Goal: Task Accomplishment & Management: Use online tool/utility

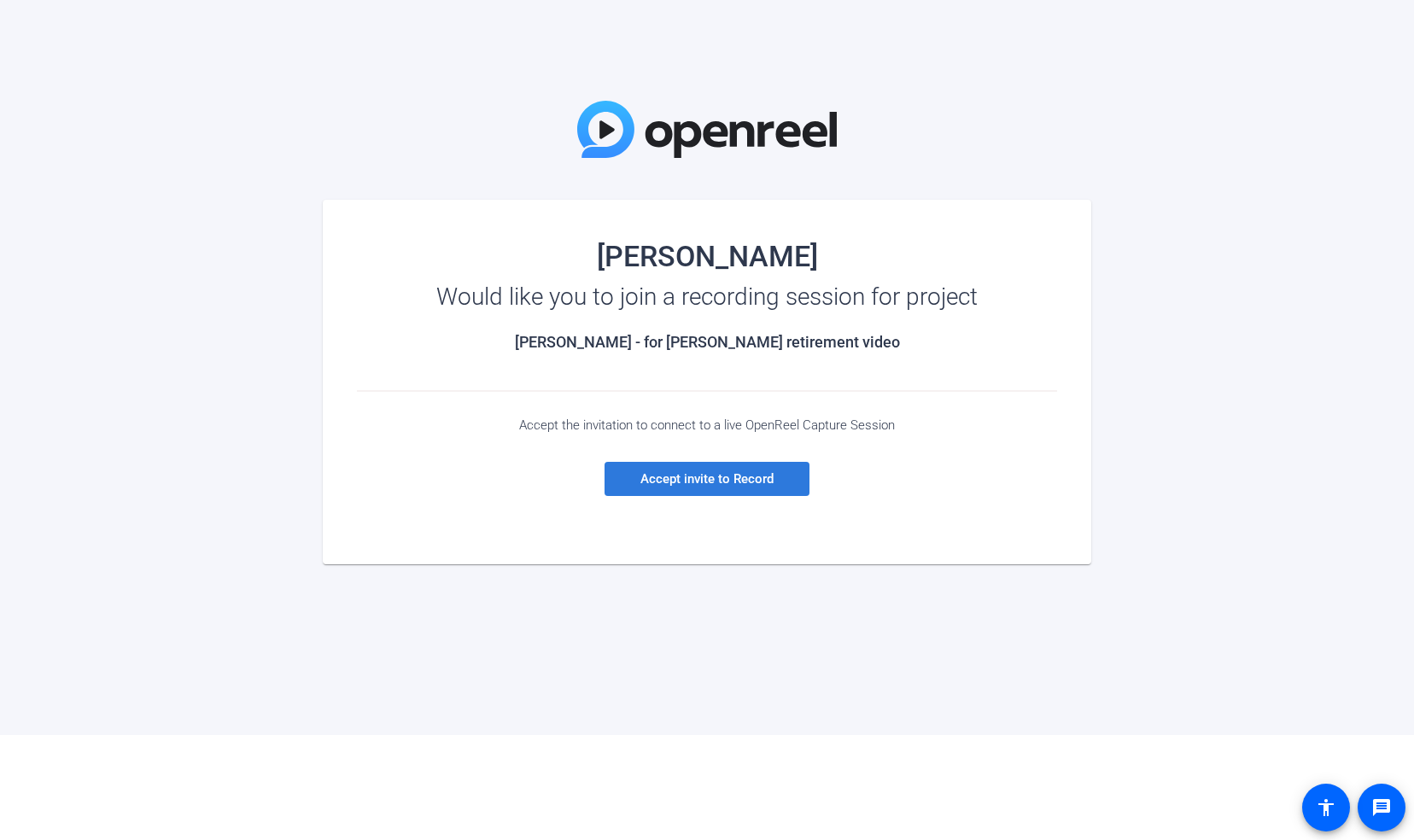
click at [733, 483] on span "Accept invite to Record" at bounding box center [707, 479] width 134 height 15
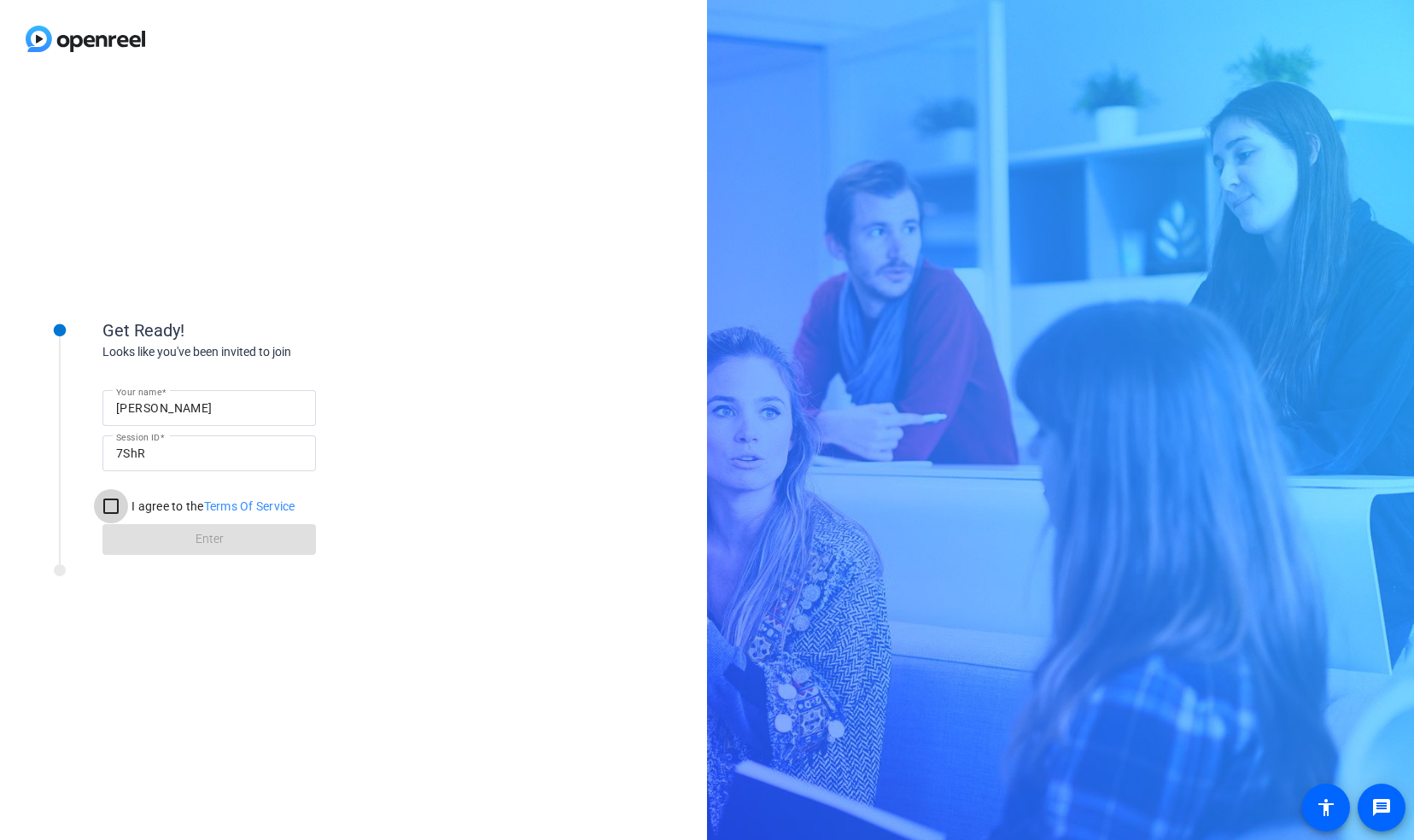
click at [115, 502] on input "I agree to the Terms Of Service" at bounding box center [111, 507] width 34 height 34
checkbox input "true"
click at [232, 537] on span at bounding box center [208, 539] width 213 height 41
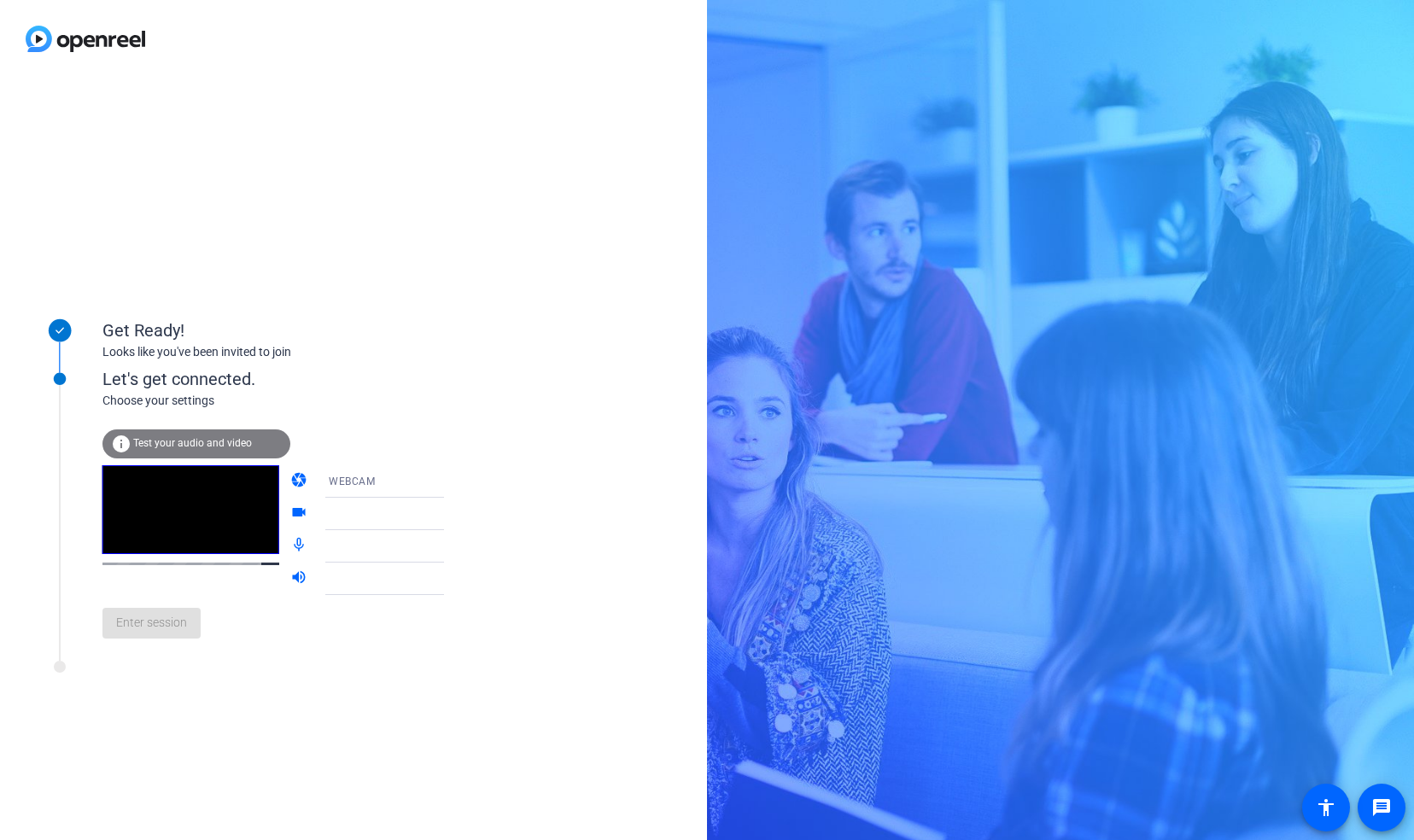
click at [198, 439] on span "Test your audio and video" at bounding box center [192, 443] width 118 height 12
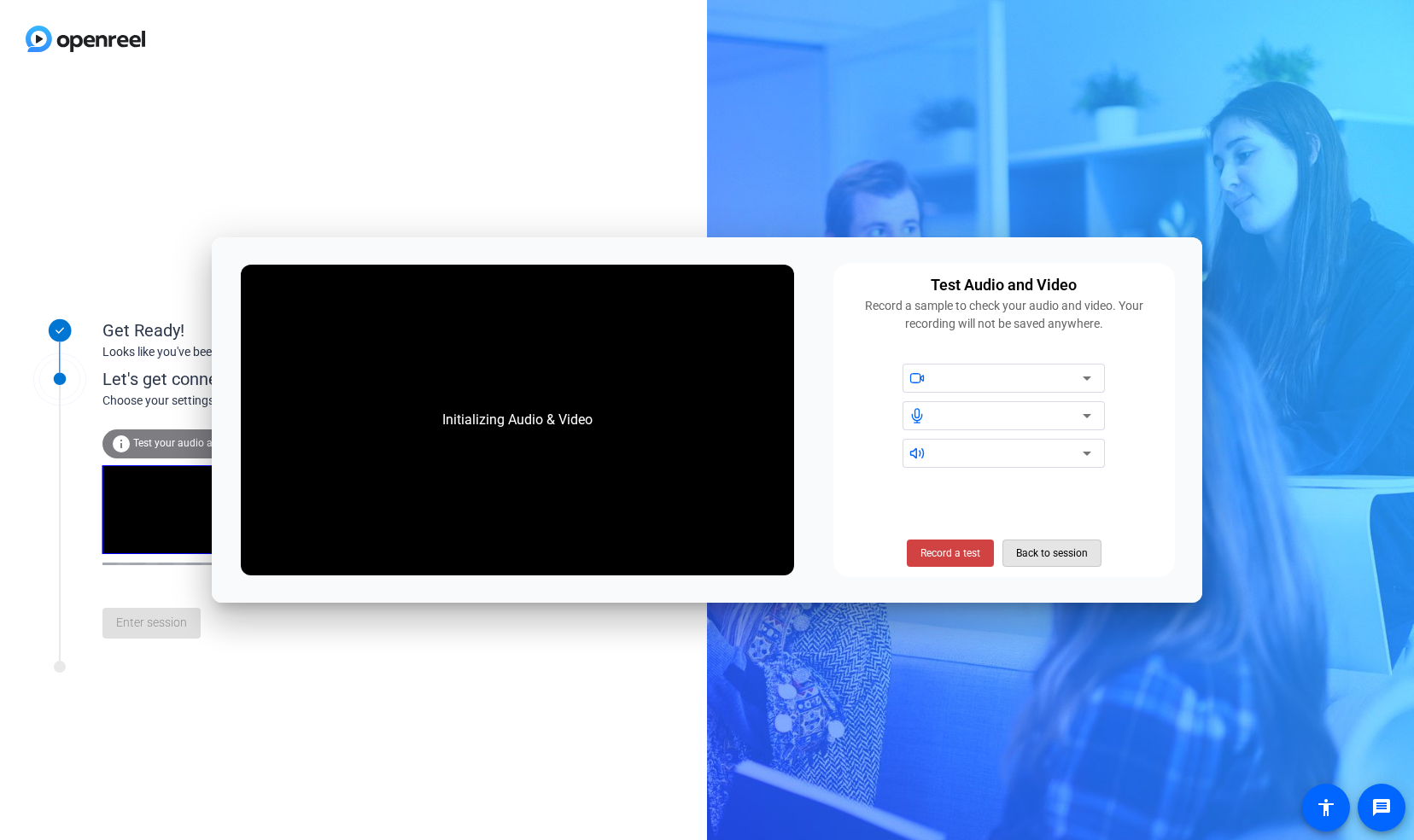
drag, startPoint x: 1047, startPoint y: 553, endPoint x: 856, endPoint y: 559, distance: 191.1
click at [1046, 552] on span "Back to session" at bounding box center [1052, 553] width 72 height 32
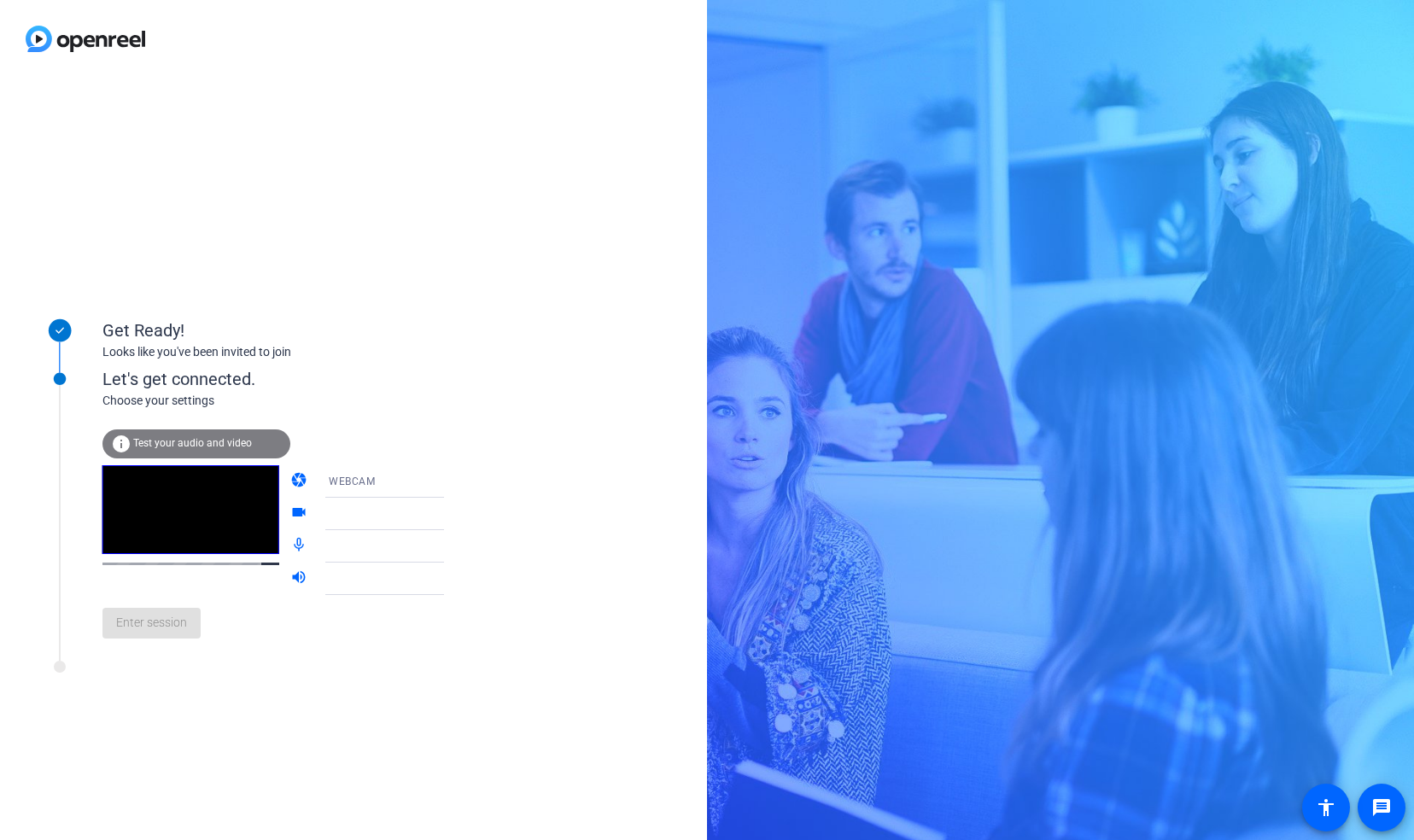
click at [451, 474] on icon at bounding box center [461, 482] width 21 height 21
click at [408, 518] on mat-option "WEBCAM" at bounding box center [371, 515] width 146 height 34
click at [451, 550] on icon at bounding box center [461, 546] width 21 height 21
click at [456, 546] on icon at bounding box center [460, 546] width 9 height 5
click at [451, 543] on icon at bounding box center [461, 546] width 21 height 21
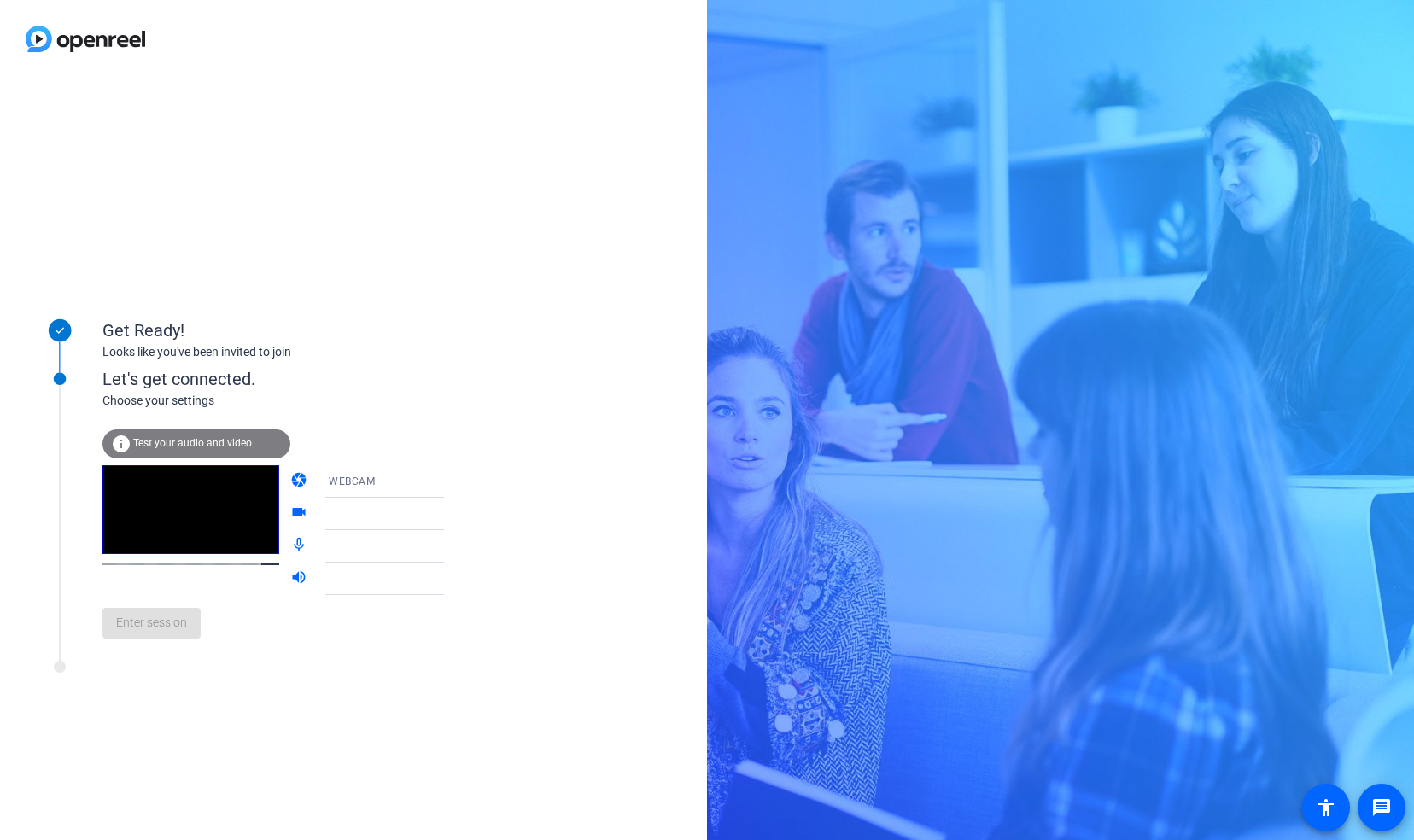
click at [176, 634] on div "Enter session" at bounding box center [291, 624] width 377 height 57
click at [203, 538] on video at bounding box center [190, 510] width 177 height 89
click at [154, 619] on span "Enter session" at bounding box center [152, 622] width 71 height 18
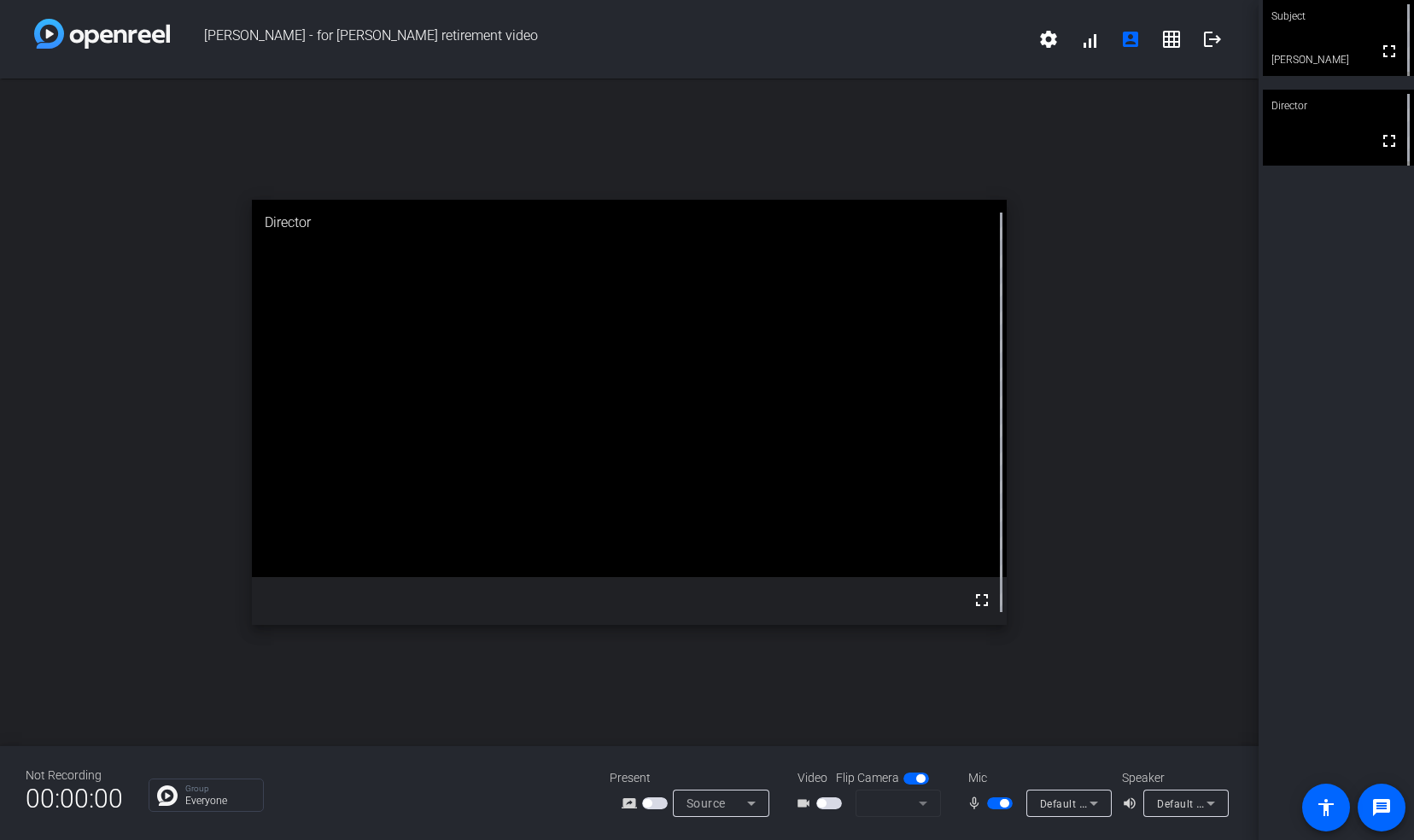
click at [921, 796] on mat-form-field at bounding box center [899, 803] width 85 height 27
click at [822, 801] on span "button" at bounding box center [821, 803] width 9 height 9
click at [922, 803] on mat-form-field at bounding box center [899, 803] width 85 height 27
click at [823, 802] on span "button" at bounding box center [821, 803] width 9 height 9
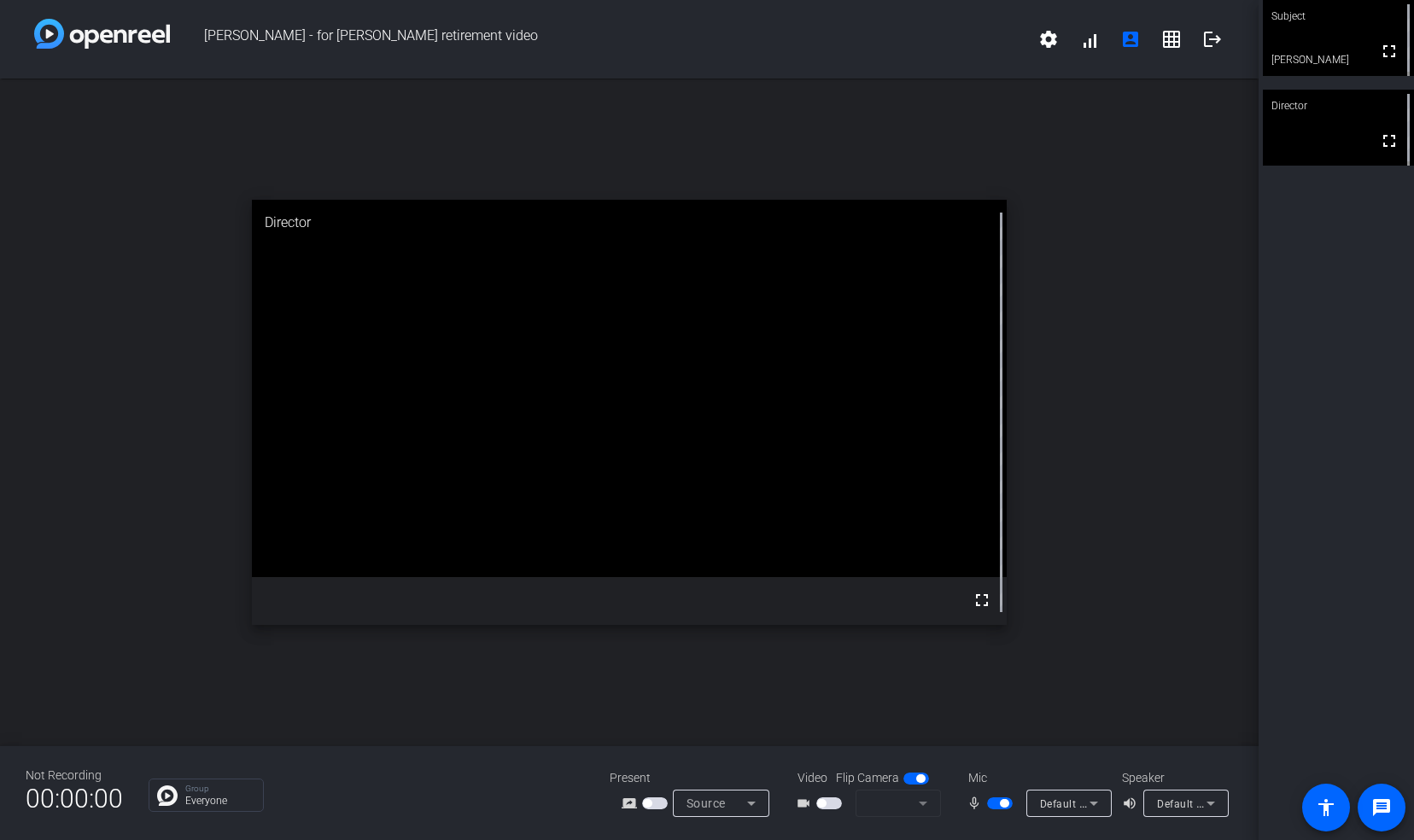
click at [918, 801] on mat-form-field at bounding box center [899, 803] width 85 height 27
click at [918, 775] on span "button" at bounding box center [921, 778] width 9 height 9
click at [919, 802] on mat-form-field at bounding box center [899, 803] width 85 height 27
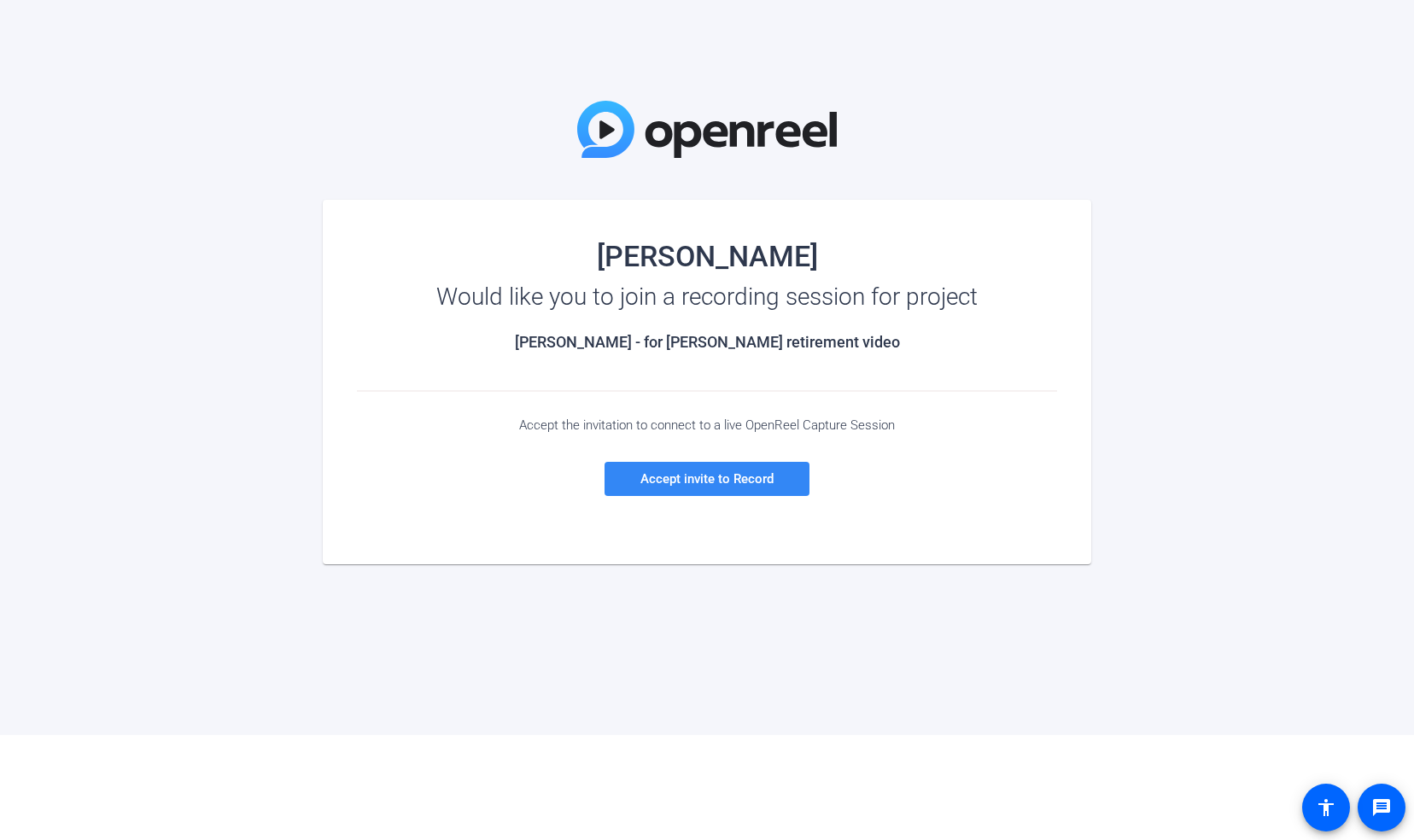
click at [707, 485] on span "Accept invite to Record" at bounding box center [707, 479] width 134 height 15
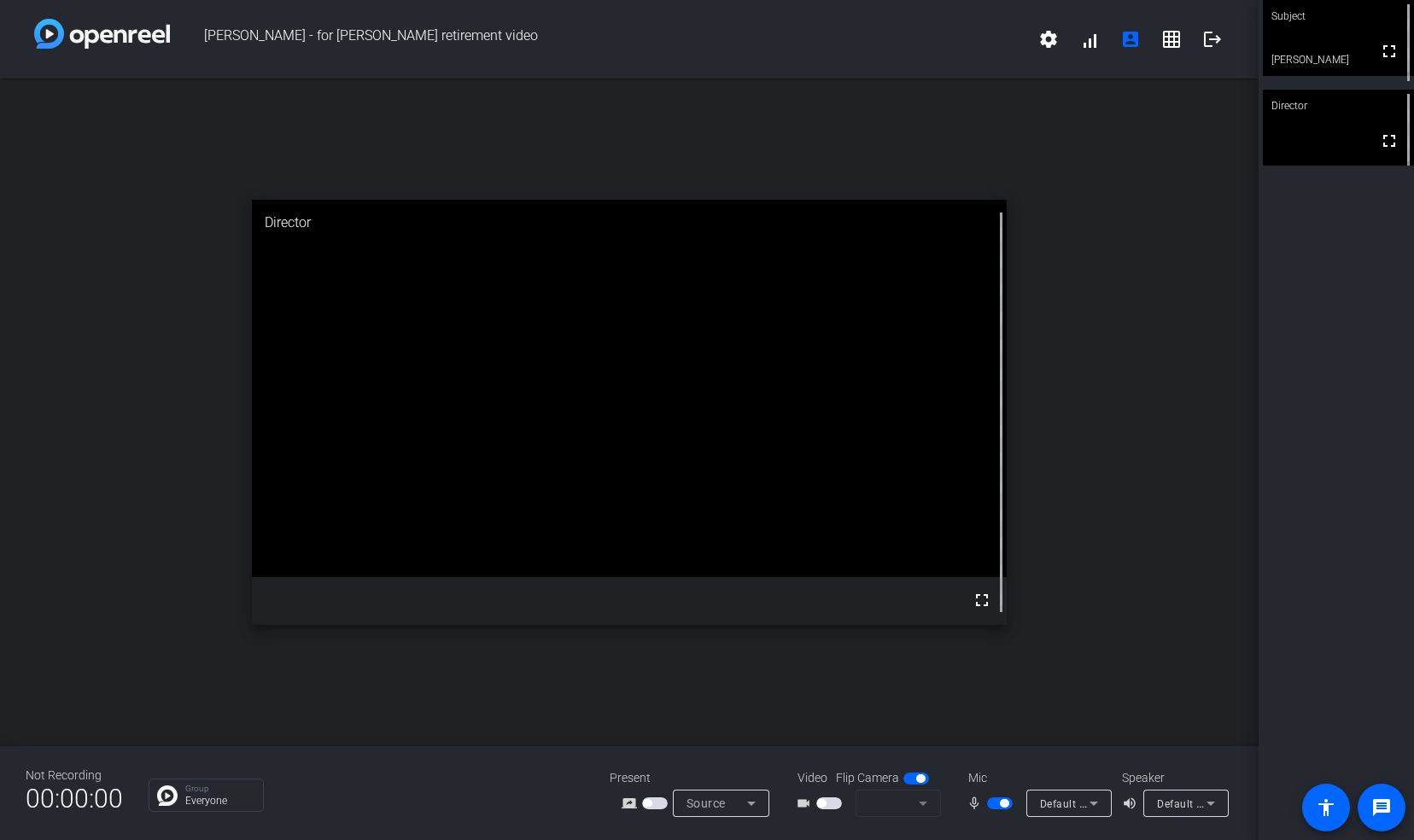
click at [1094, 799] on icon at bounding box center [1094, 804] width 21 height 21
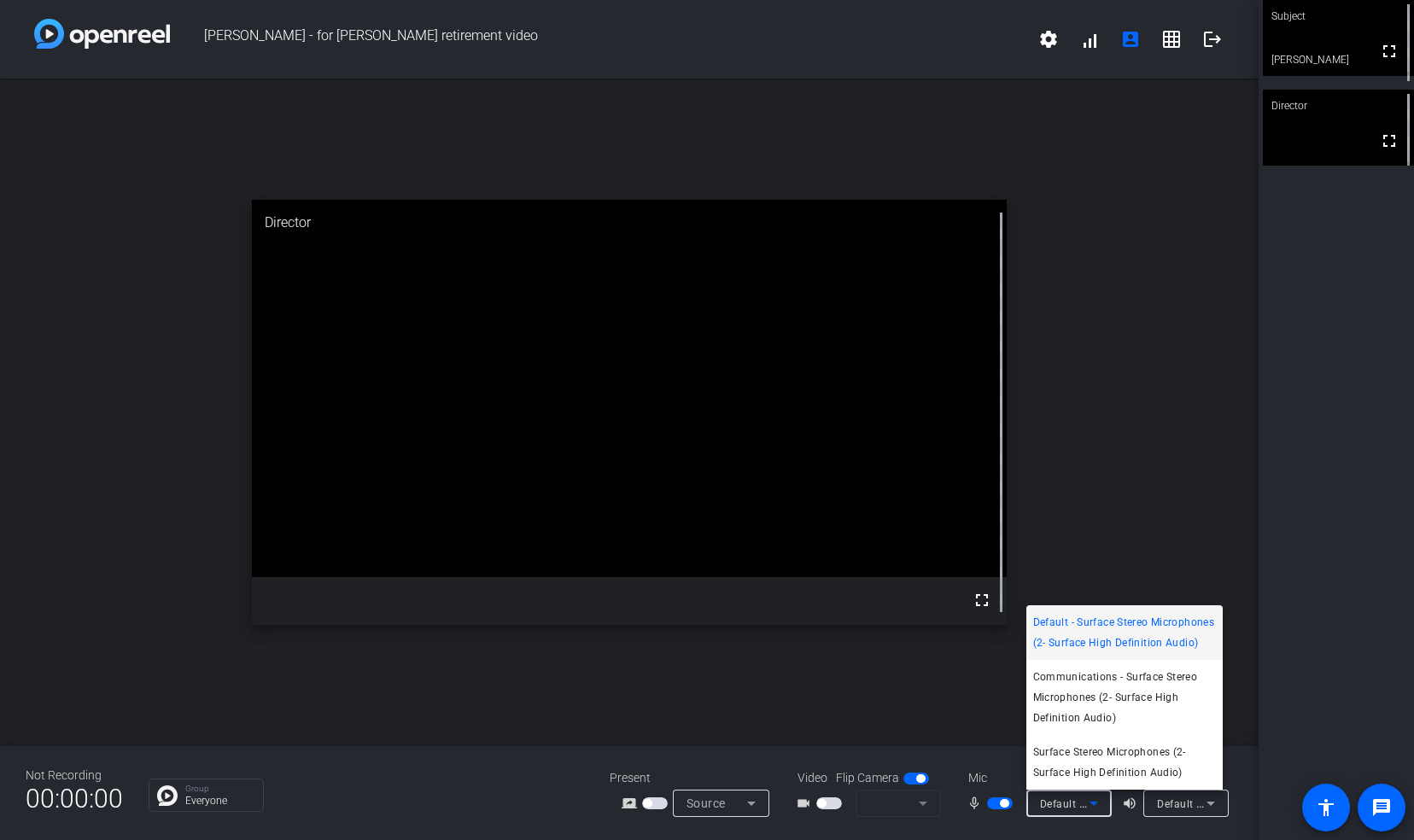
click at [1210, 803] on div at bounding box center [707, 420] width 1414 height 840
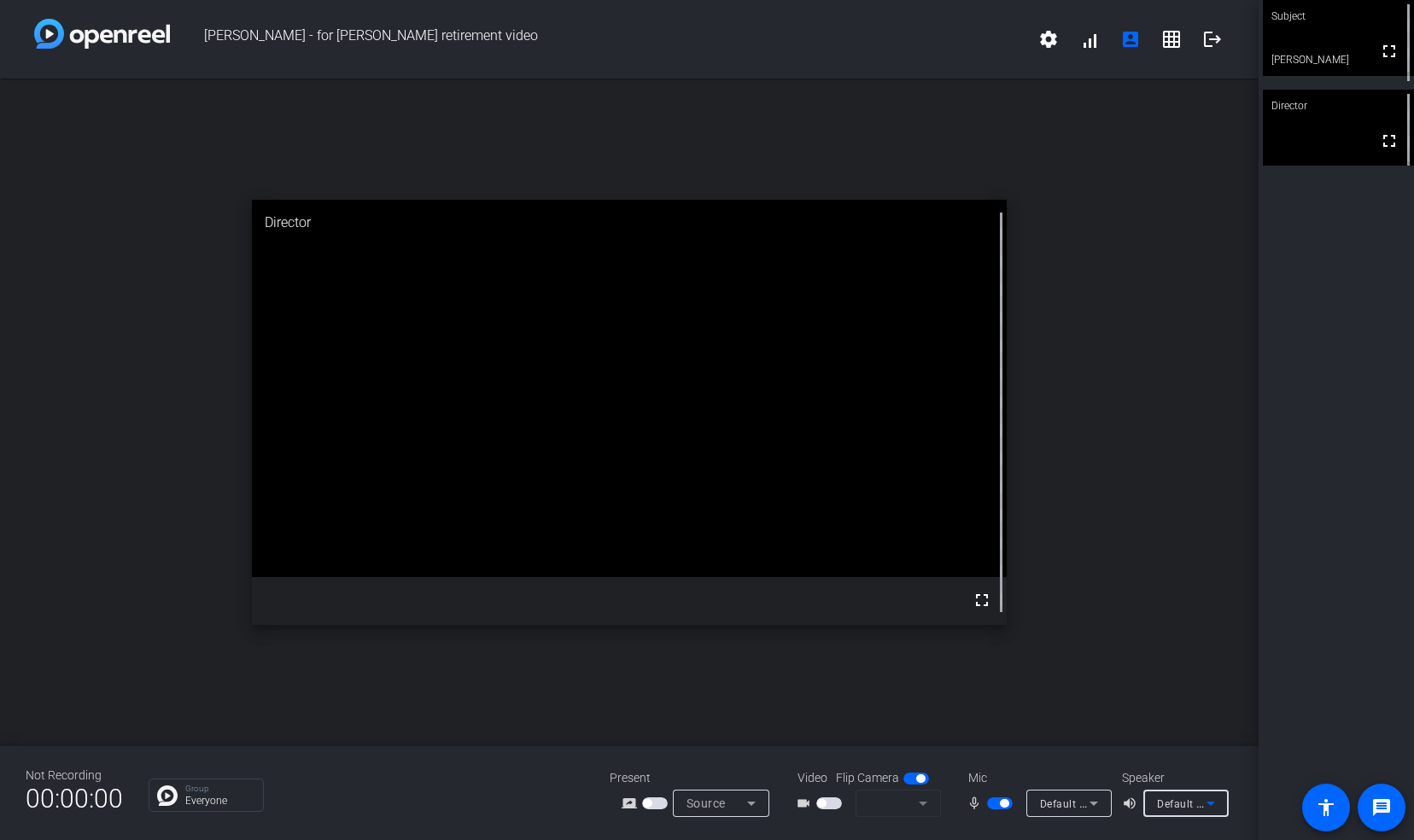
click at [1210, 803] on icon at bounding box center [1210, 804] width 9 height 5
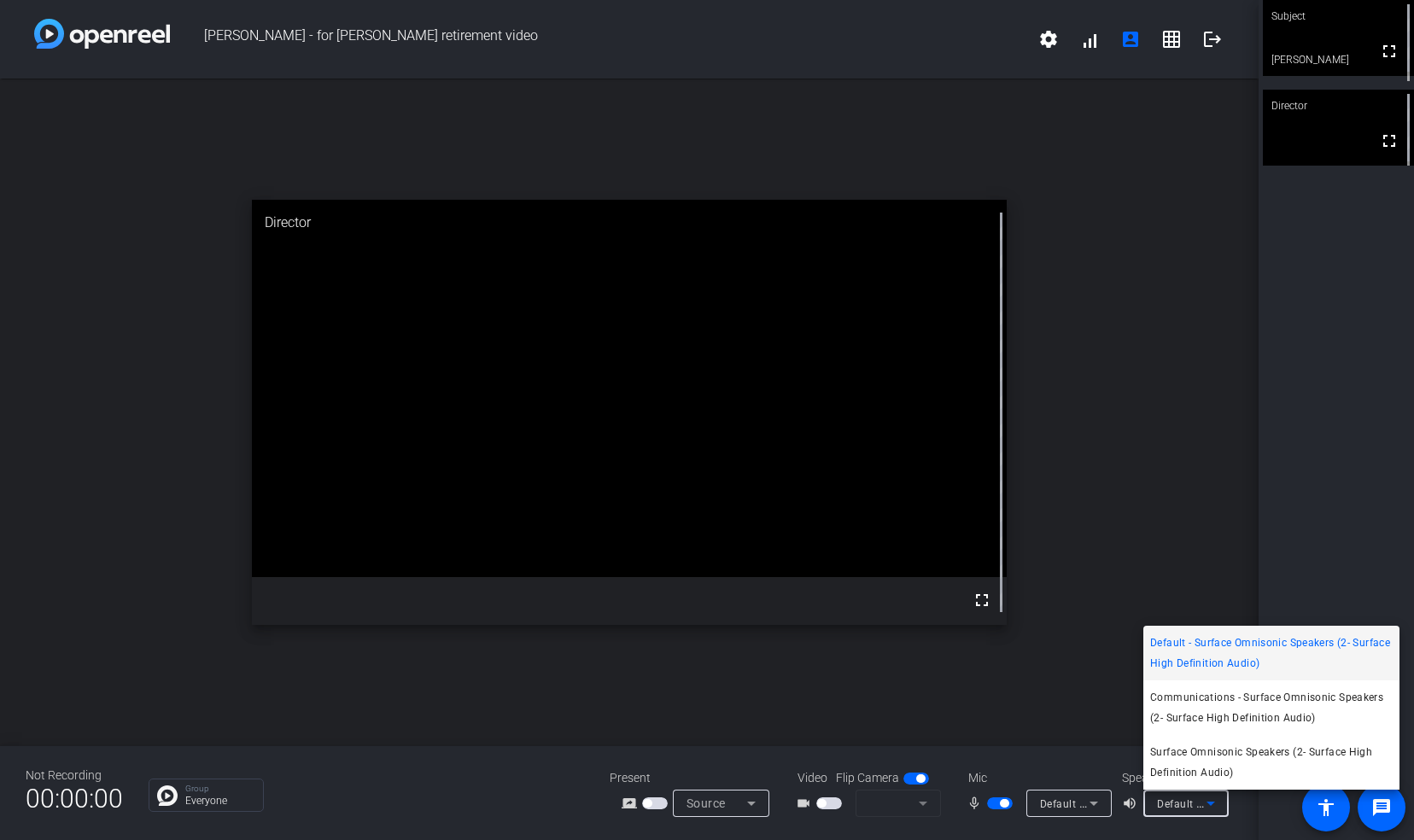
click at [1210, 803] on div at bounding box center [707, 420] width 1414 height 840
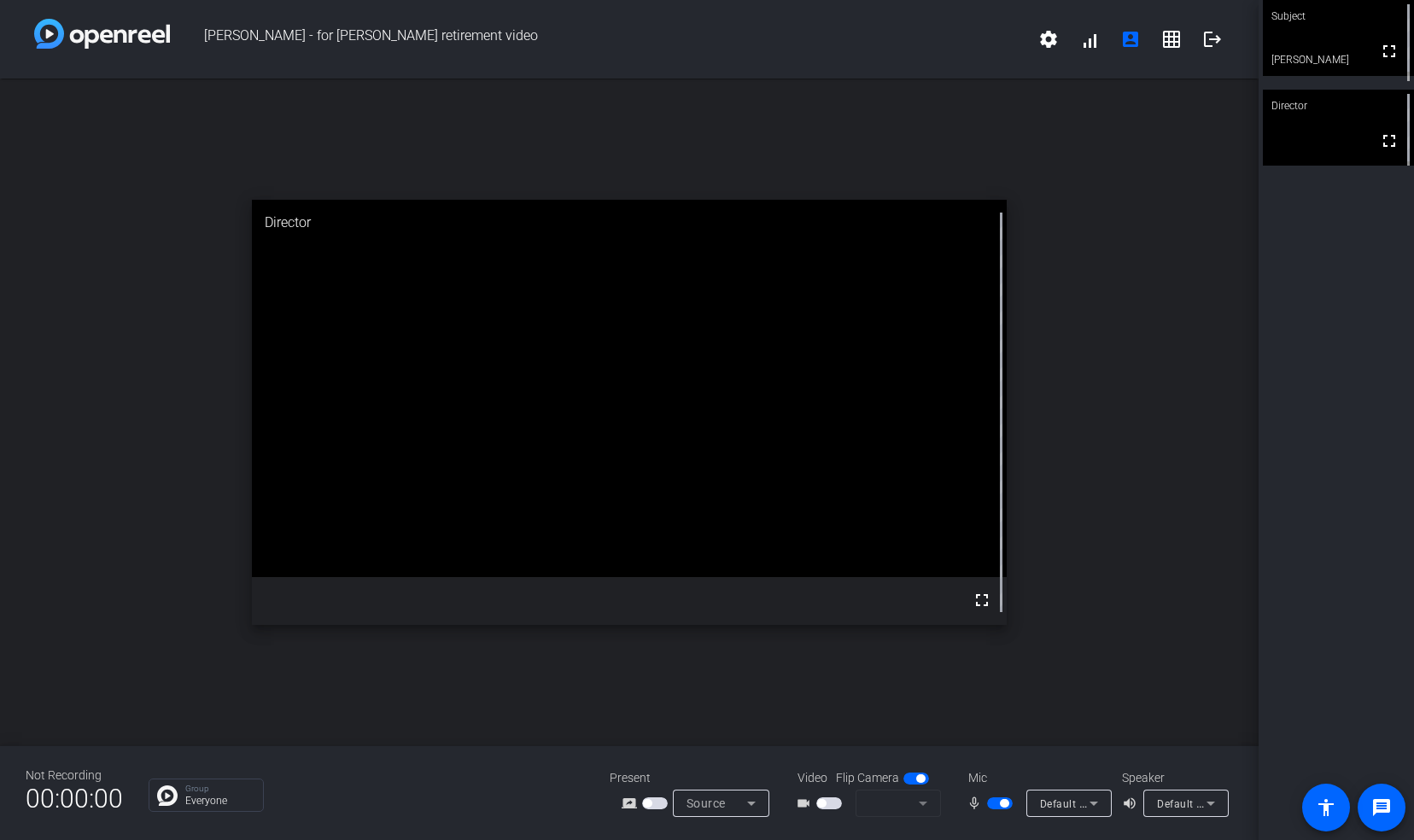
click at [818, 798] on span "button" at bounding box center [829, 803] width 26 height 12
click at [759, 805] on icon at bounding box center [752, 804] width 21 height 21
drag, startPoint x: 759, startPoint y: 805, endPoint x: 840, endPoint y: 718, distance: 118.9
click at [840, 718] on div at bounding box center [707, 420] width 1414 height 840
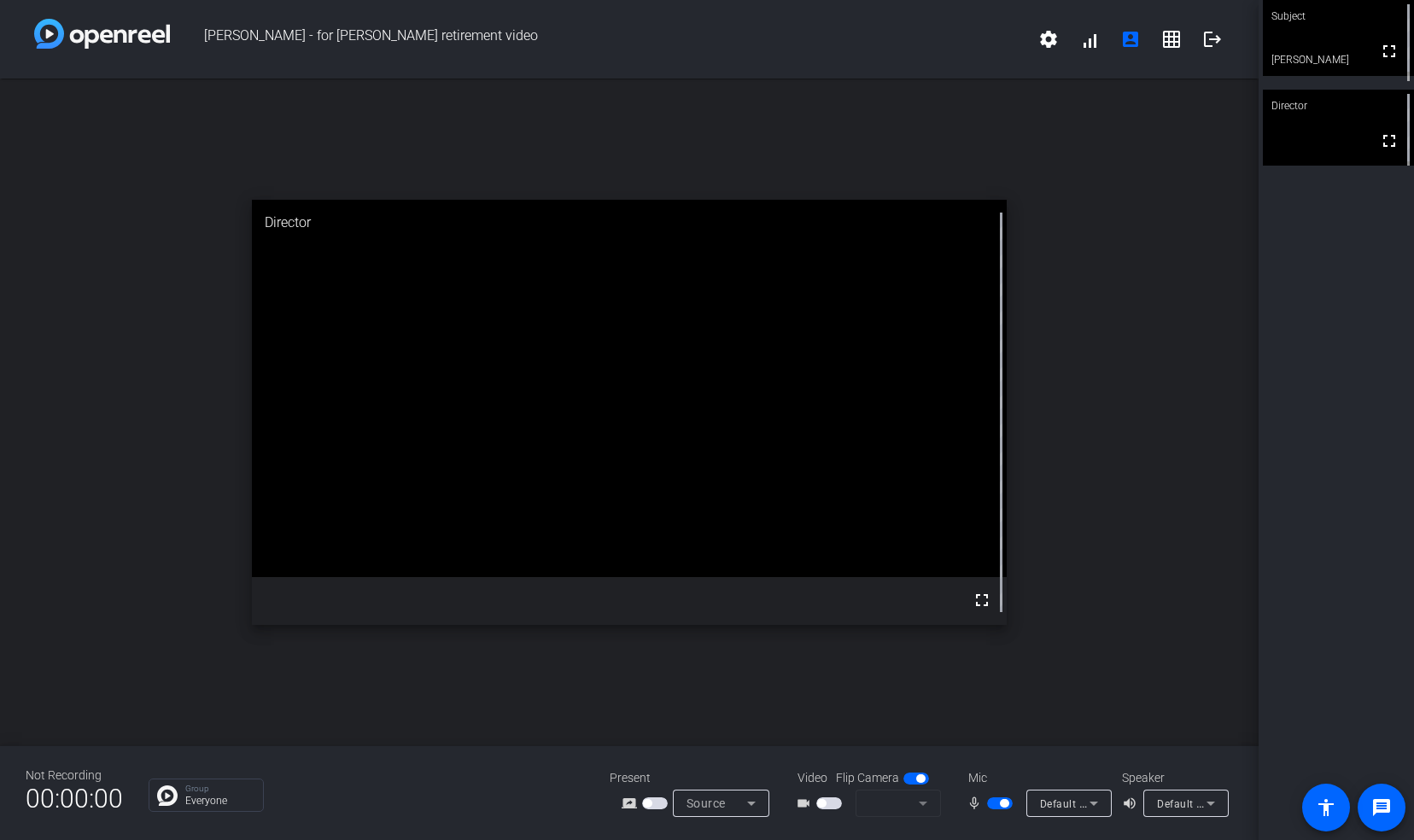
click at [919, 799] on mat-form-field at bounding box center [899, 803] width 85 height 27
click at [1048, 39] on mat-icon "settings" at bounding box center [1049, 40] width 21 height 21
click at [1095, 156] on div at bounding box center [707, 420] width 1414 height 840
click at [1384, 58] on mat-icon "fullscreen" at bounding box center [1389, 51] width 21 height 21
click at [1154, 527] on div "open_in_new Subject fullscreen [PERSON_NAME]" at bounding box center [629, 412] width 1259 height 668
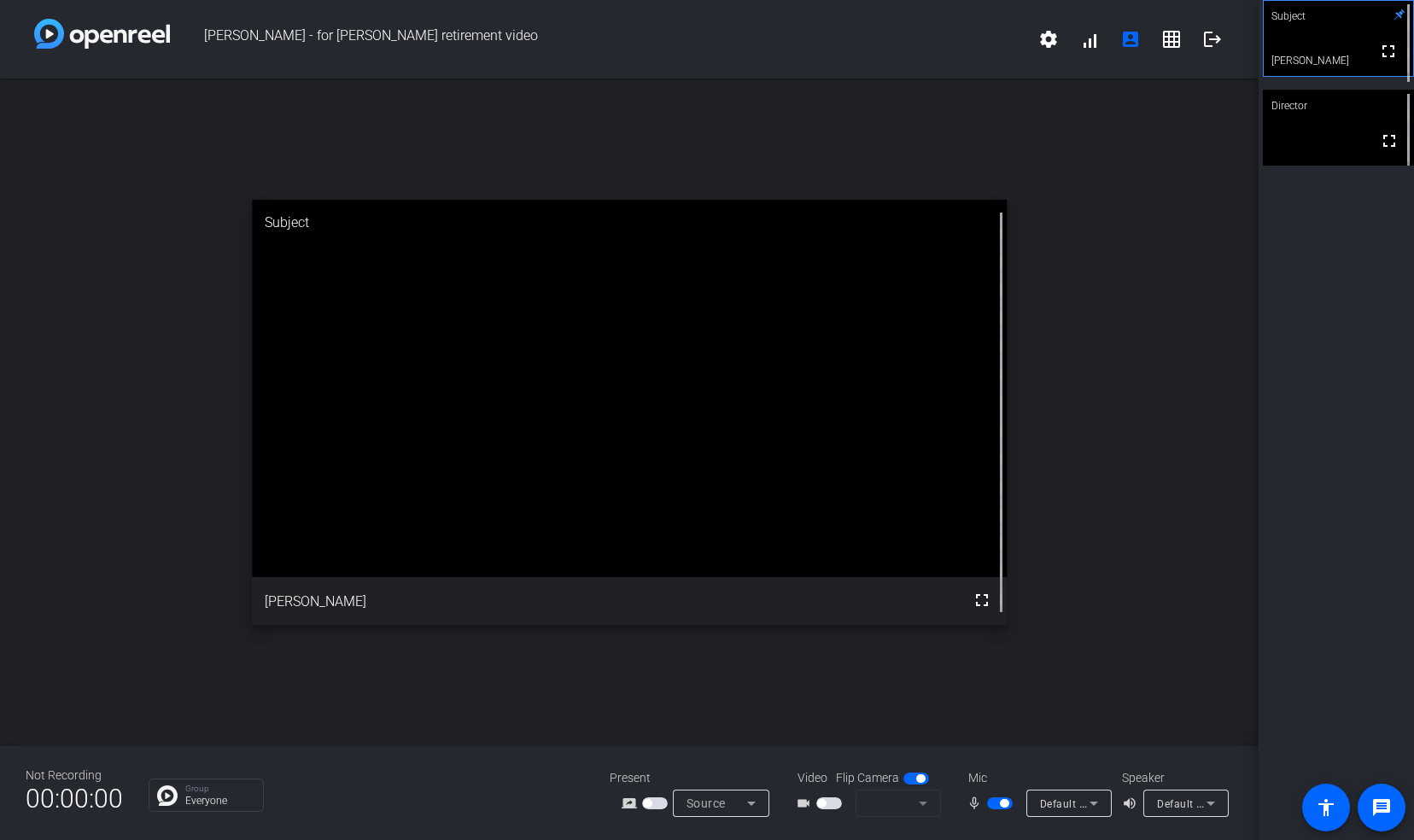
click at [1394, 15] on icon at bounding box center [1400, 14] width 12 height 12
click at [1338, 37] on video at bounding box center [1339, 38] width 150 height 75
click at [1329, 814] on mat-icon "accessibility" at bounding box center [1327, 808] width 21 height 21
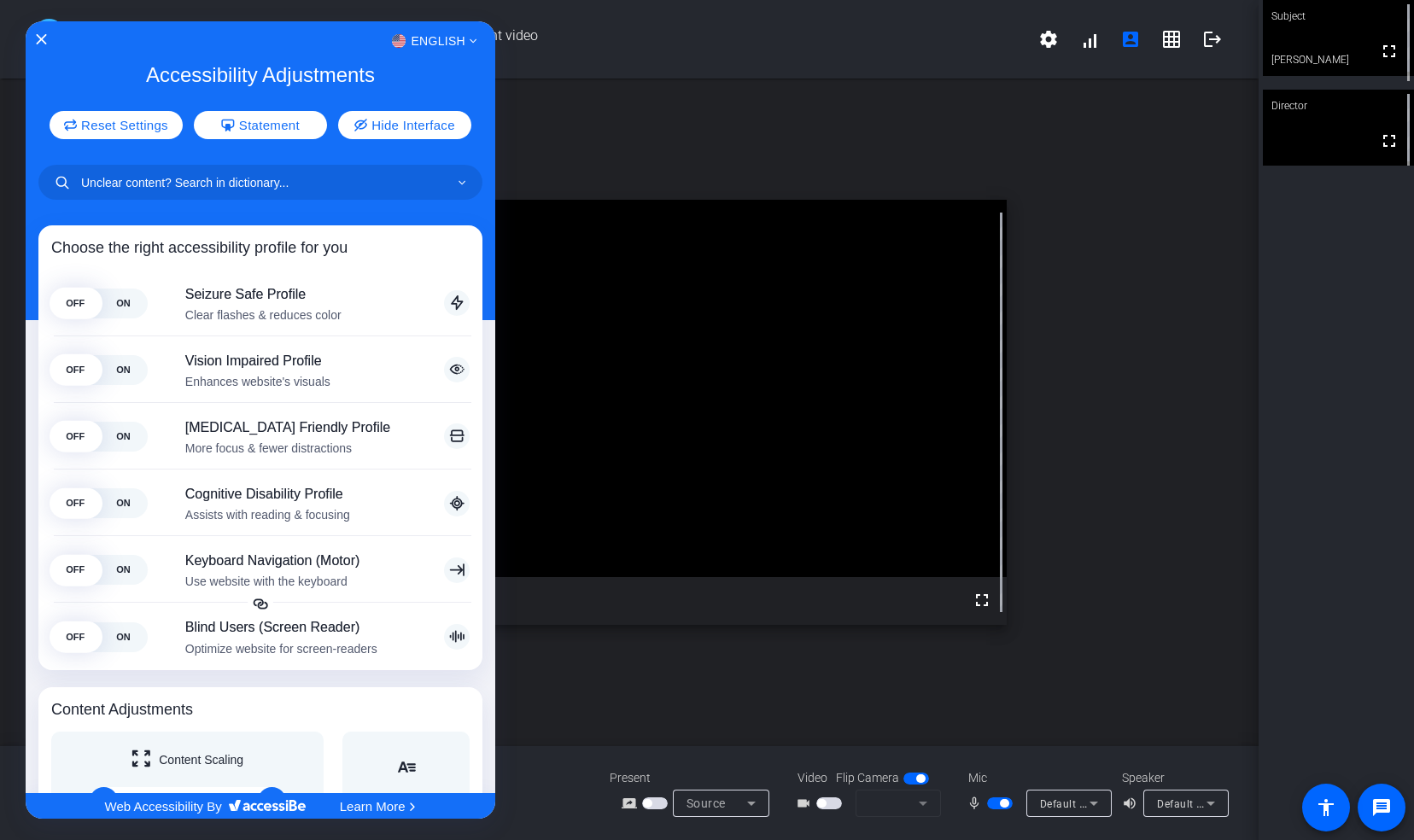
click at [617, 65] on div at bounding box center [707, 420] width 1414 height 840
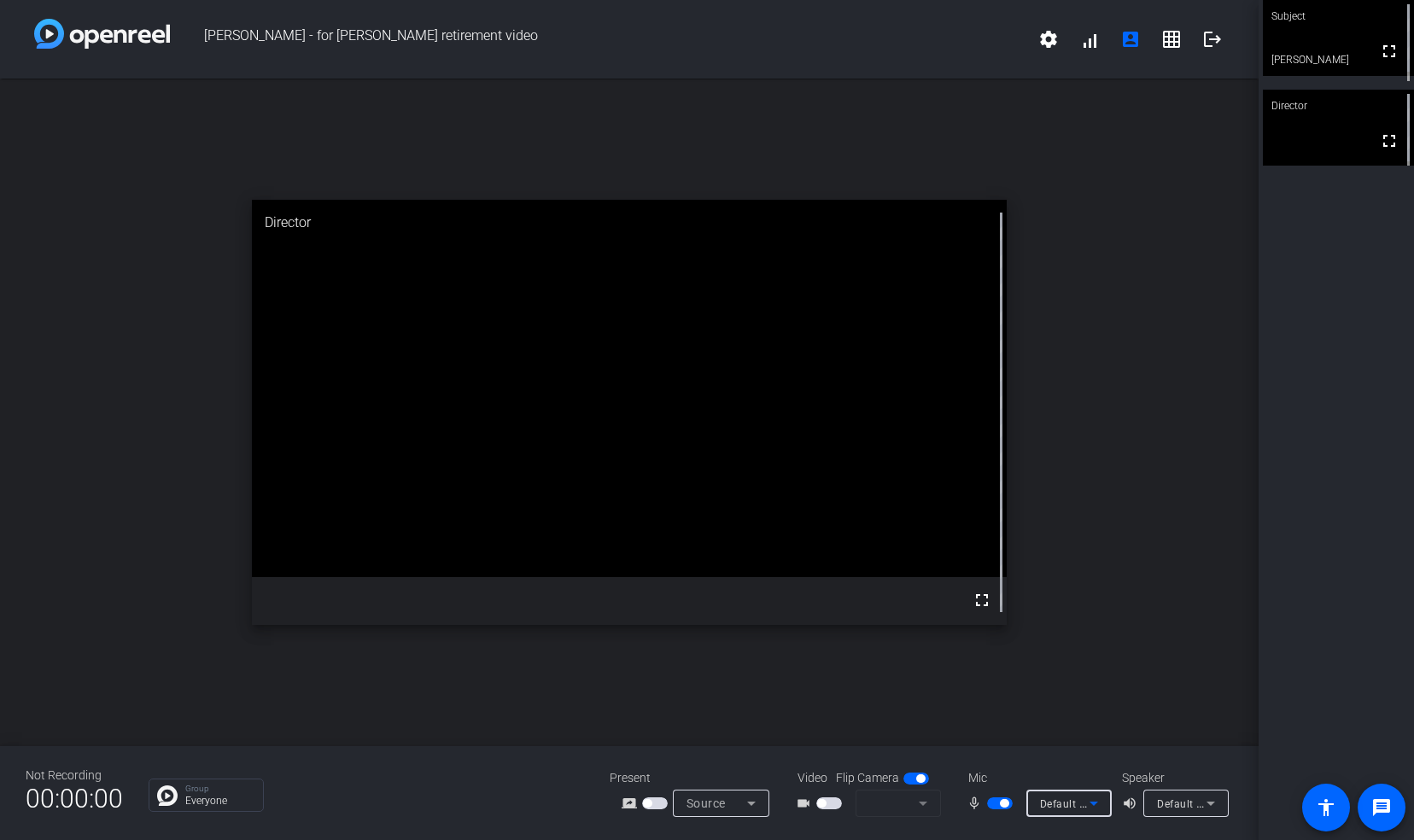
click at [1100, 803] on icon at bounding box center [1094, 804] width 21 height 21
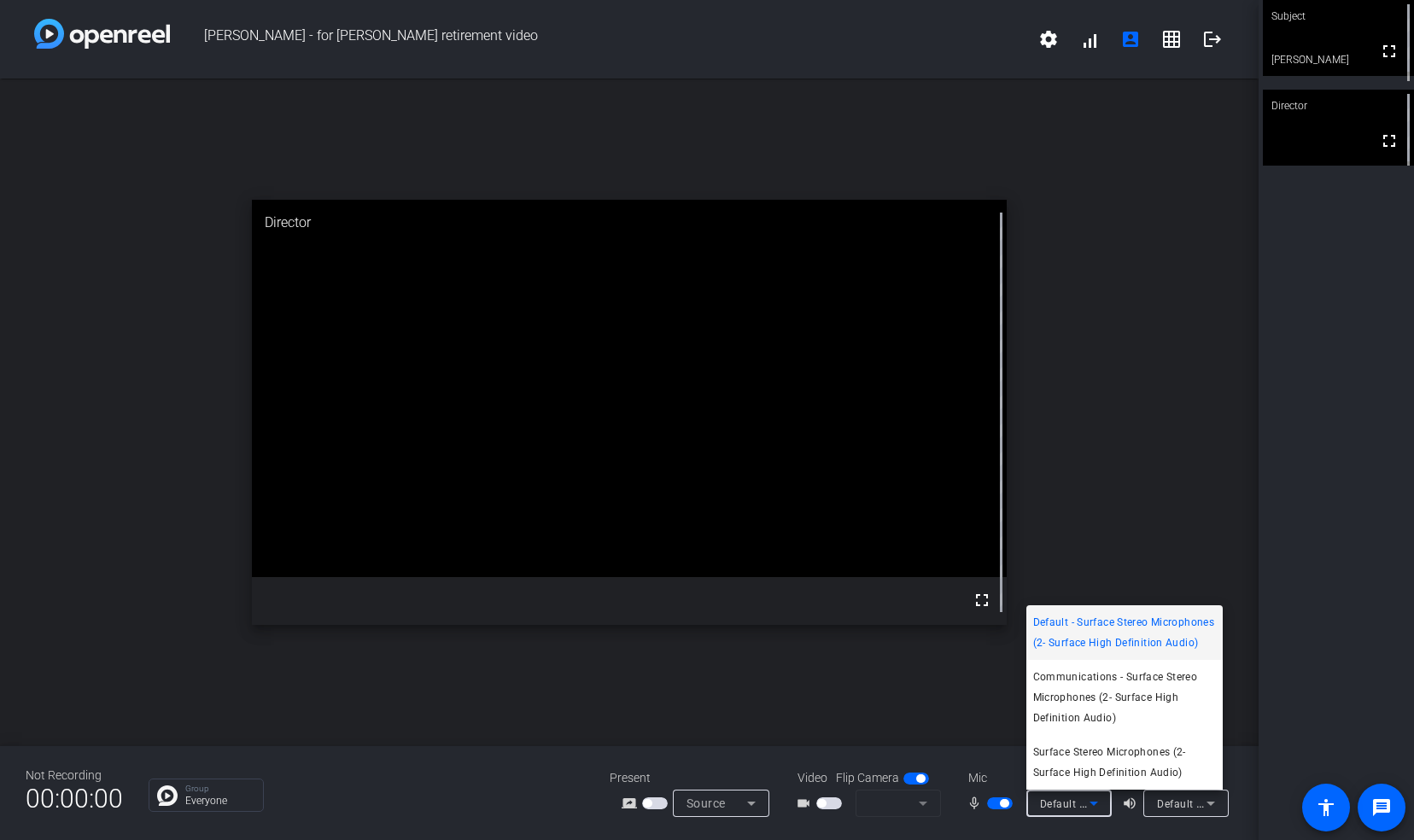
click at [1082, 646] on span "Default - Surface Stereo Microphones (2- Surface High Definition Audio)" at bounding box center [1124, 633] width 183 height 41
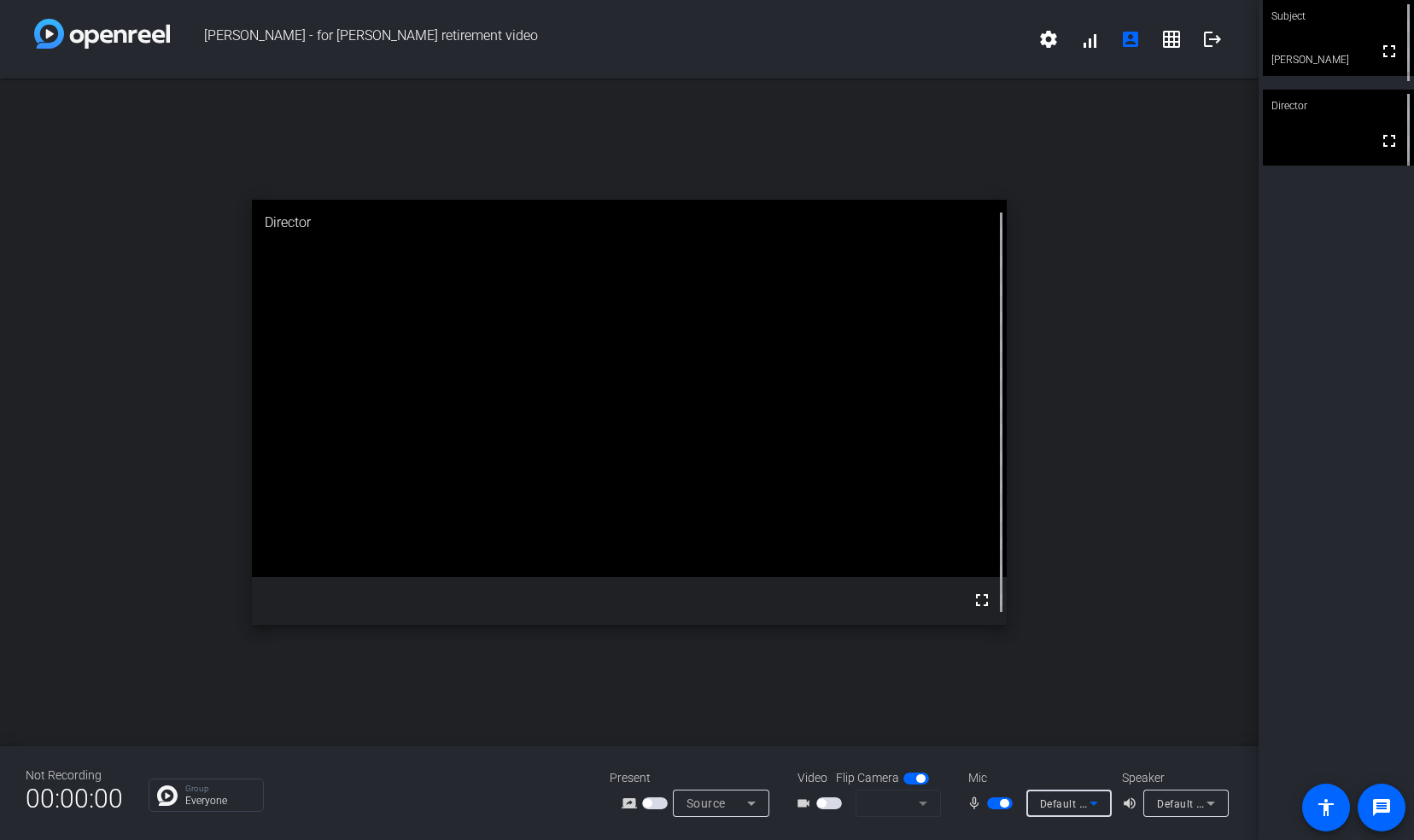
click at [1213, 804] on icon at bounding box center [1210, 804] width 9 height 5
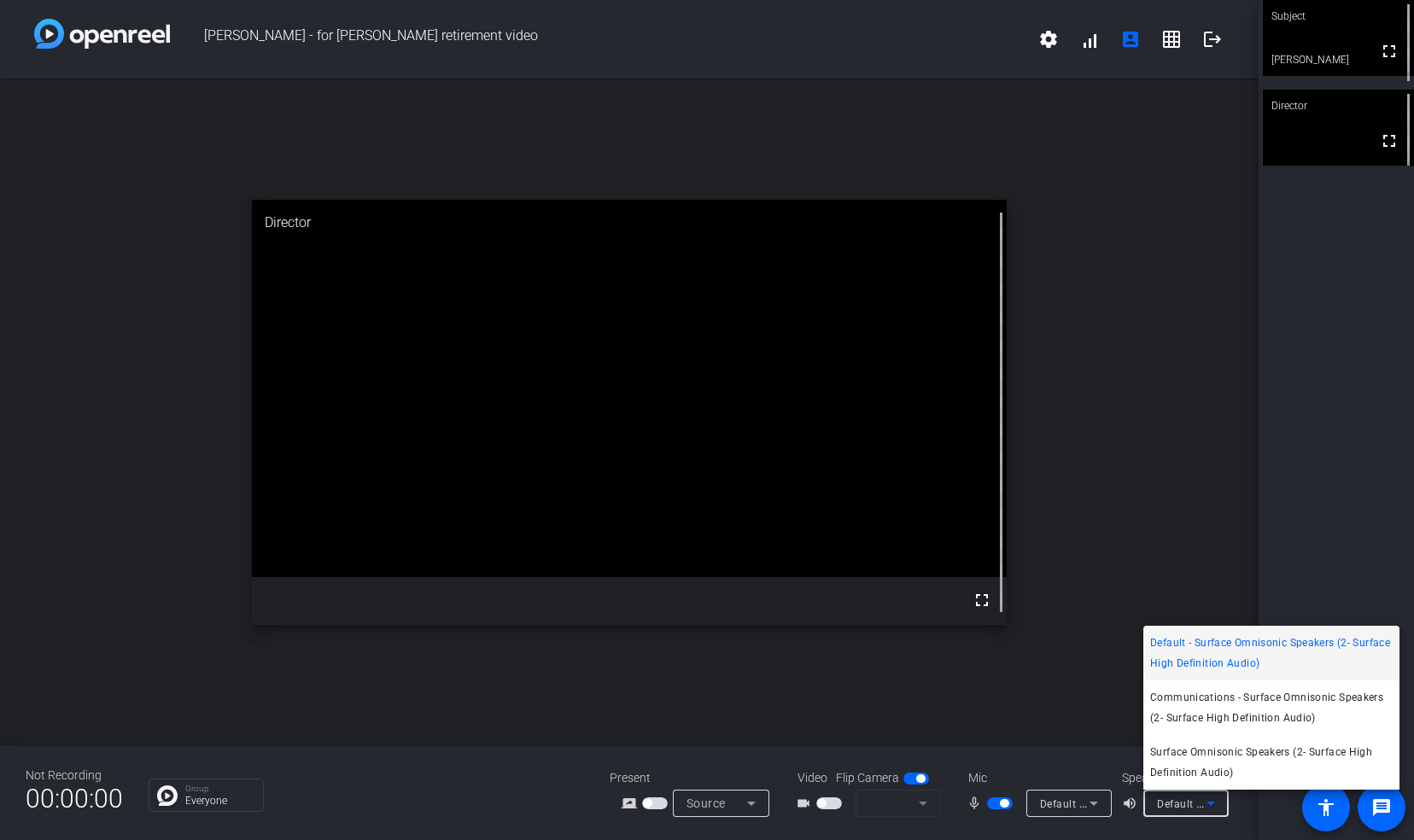
click at [1213, 804] on div at bounding box center [707, 420] width 1414 height 840
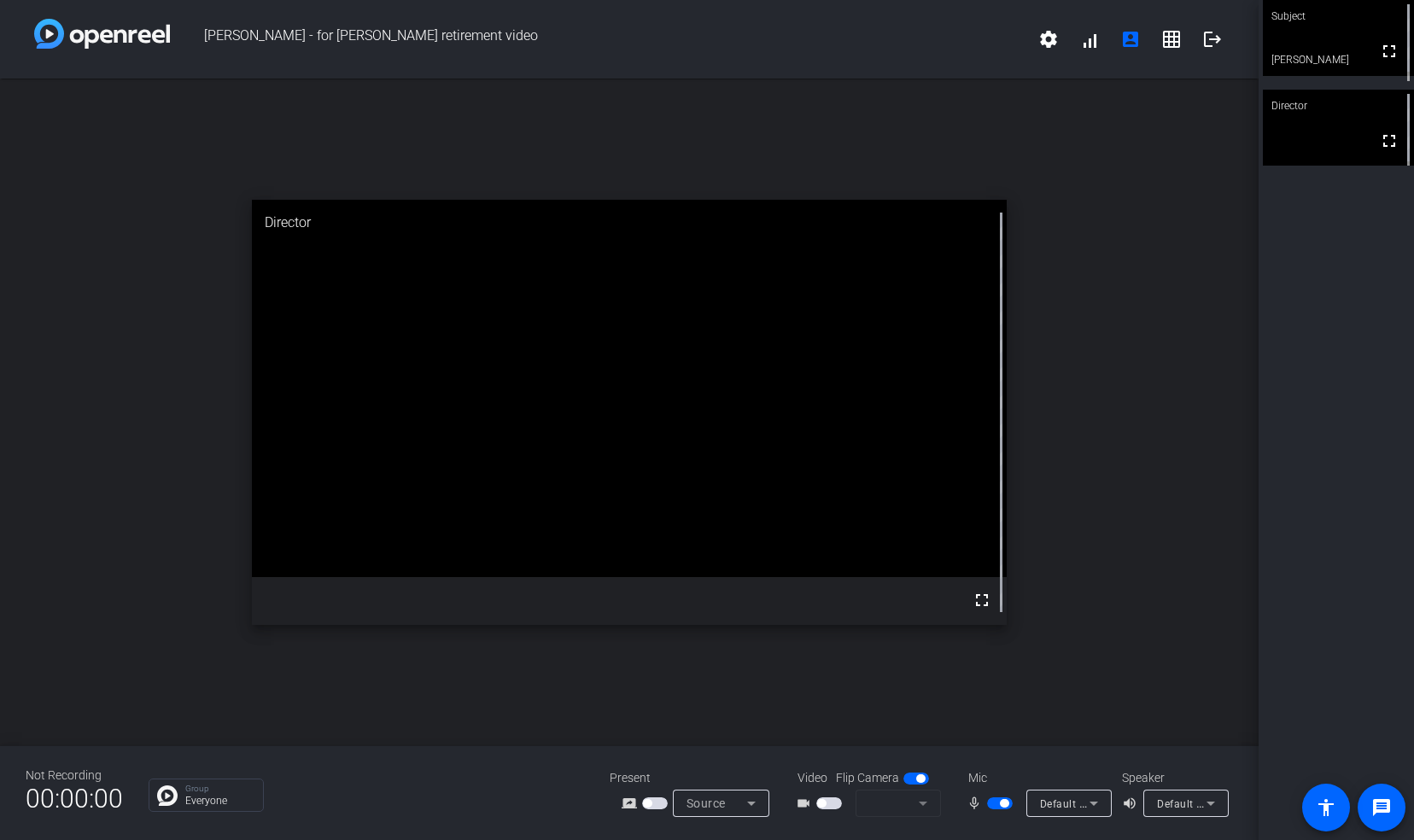
click at [824, 808] on span "button" at bounding box center [829, 803] width 26 height 12
click at [918, 801] on mat-form-field at bounding box center [899, 803] width 85 height 27
drag, startPoint x: 920, startPoint y: 801, endPoint x: 888, endPoint y: 736, distance: 72.4
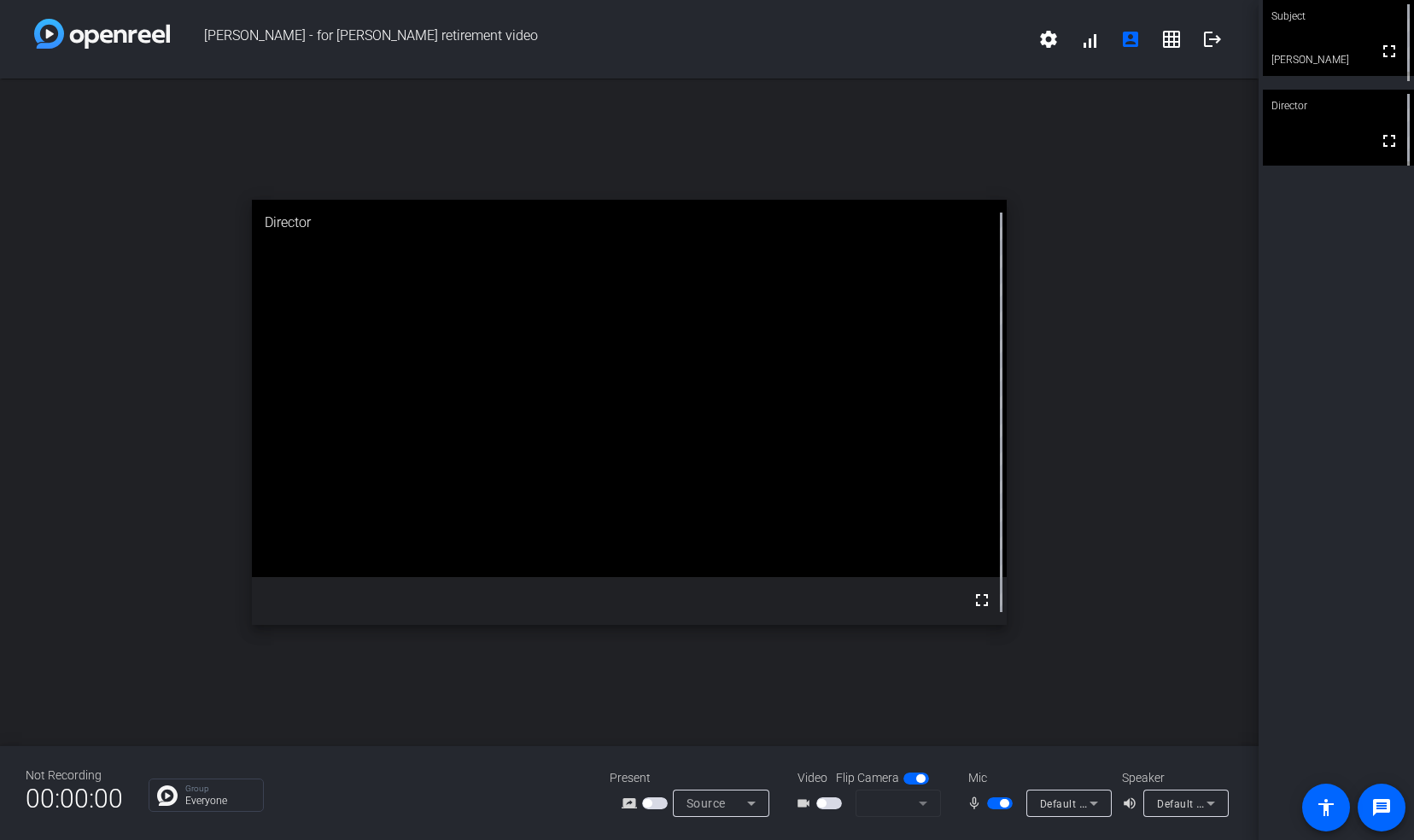
click at [888, 736] on div "open_in_new Director fullscreen" at bounding box center [629, 412] width 1259 height 668
click at [919, 775] on span "button" at bounding box center [921, 778] width 9 height 9
click at [821, 797] on span "button" at bounding box center [829, 803] width 26 height 12
click at [922, 801] on mat-form-field at bounding box center [899, 803] width 85 height 27
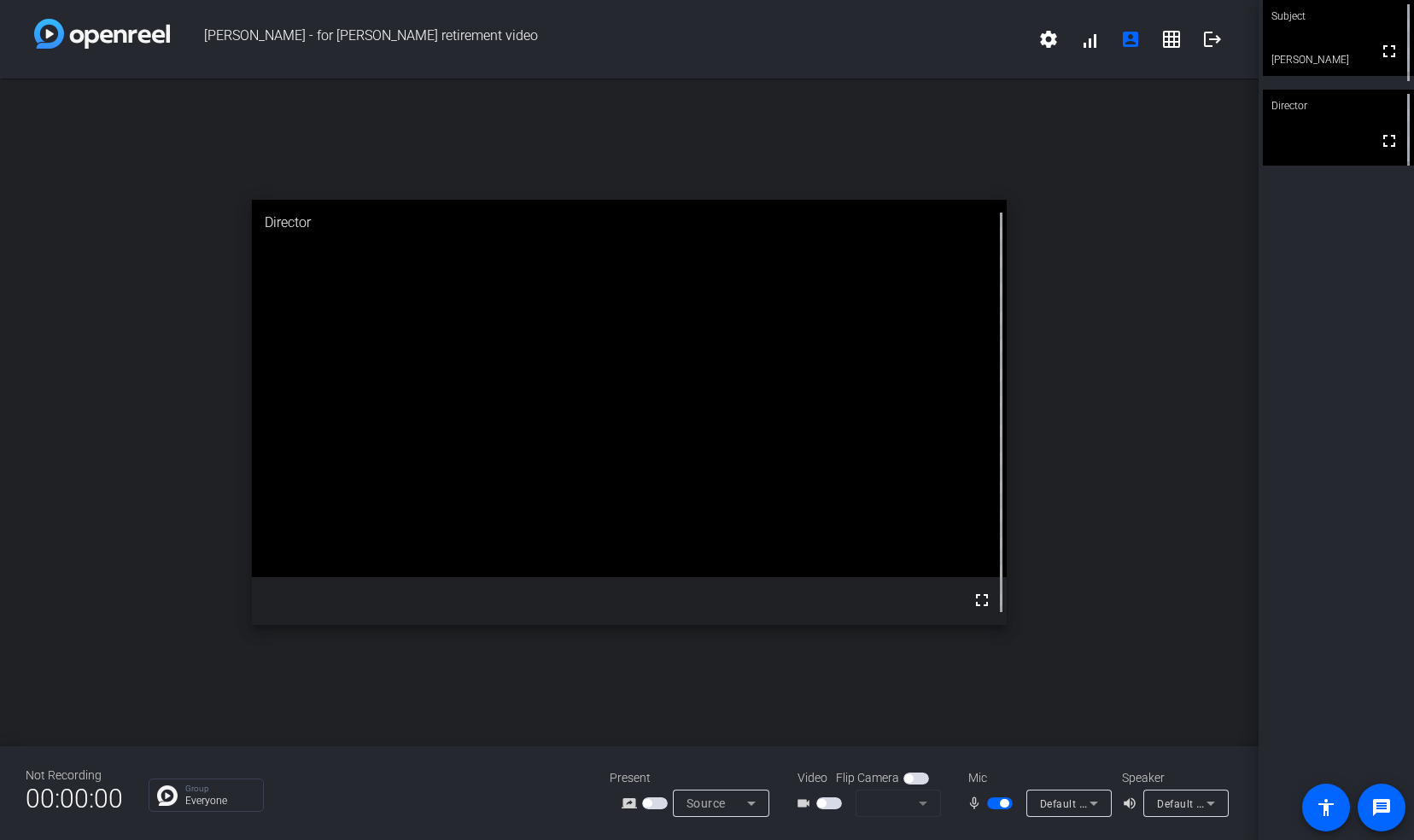
click at [922, 801] on mat-form-field at bounding box center [899, 803] width 85 height 27
click at [754, 801] on icon at bounding box center [752, 804] width 21 height 21
click at [871, 681] on div at bounding box center [707, 420] width 1414 height 840
click at [1136, 32] on mat-icon "account_box" at bounding box center [1131, 40] width 21 height 21
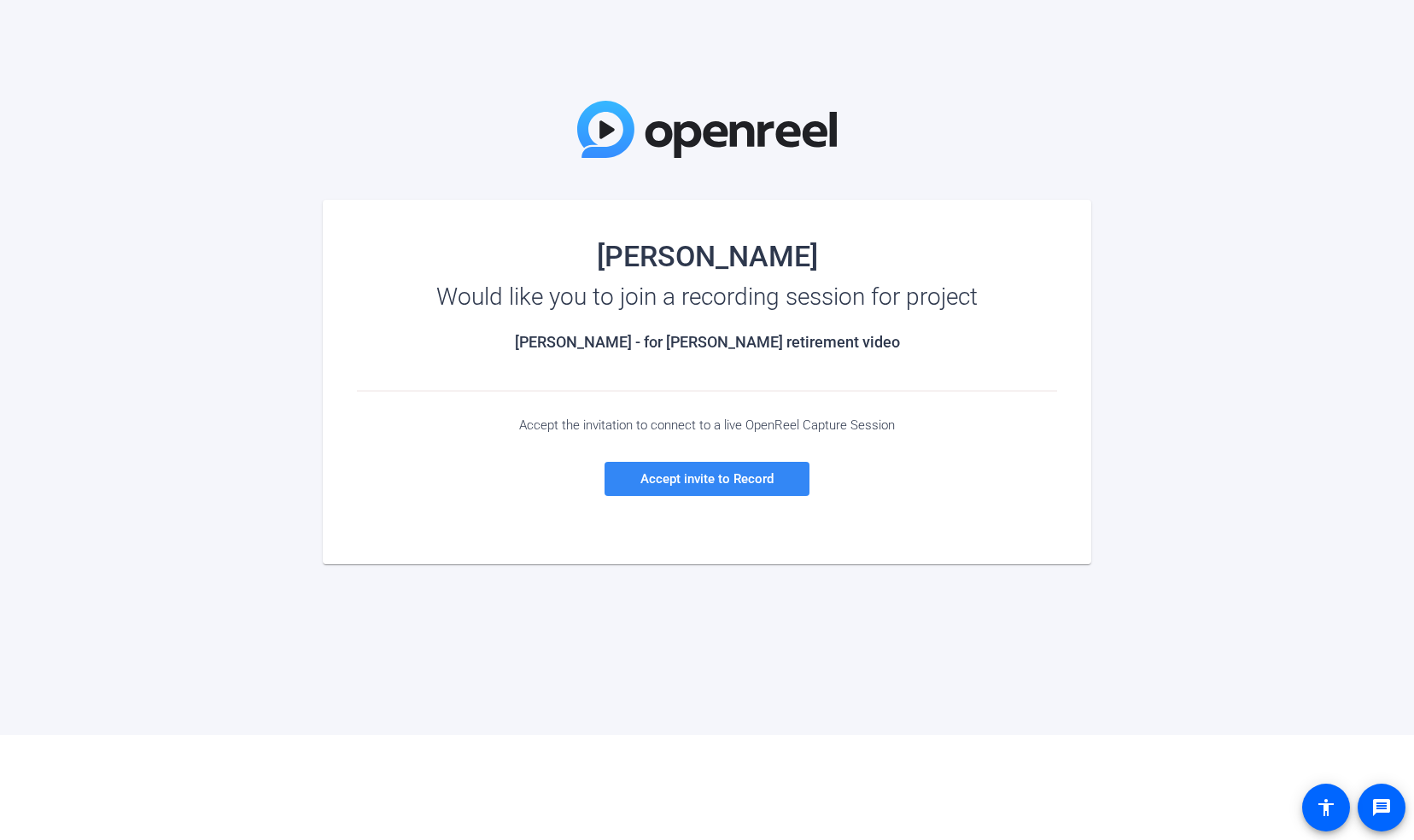
click at [717, 481] on span "Accept invite to Record" at bounding box center [707, 479] width 134 height 15
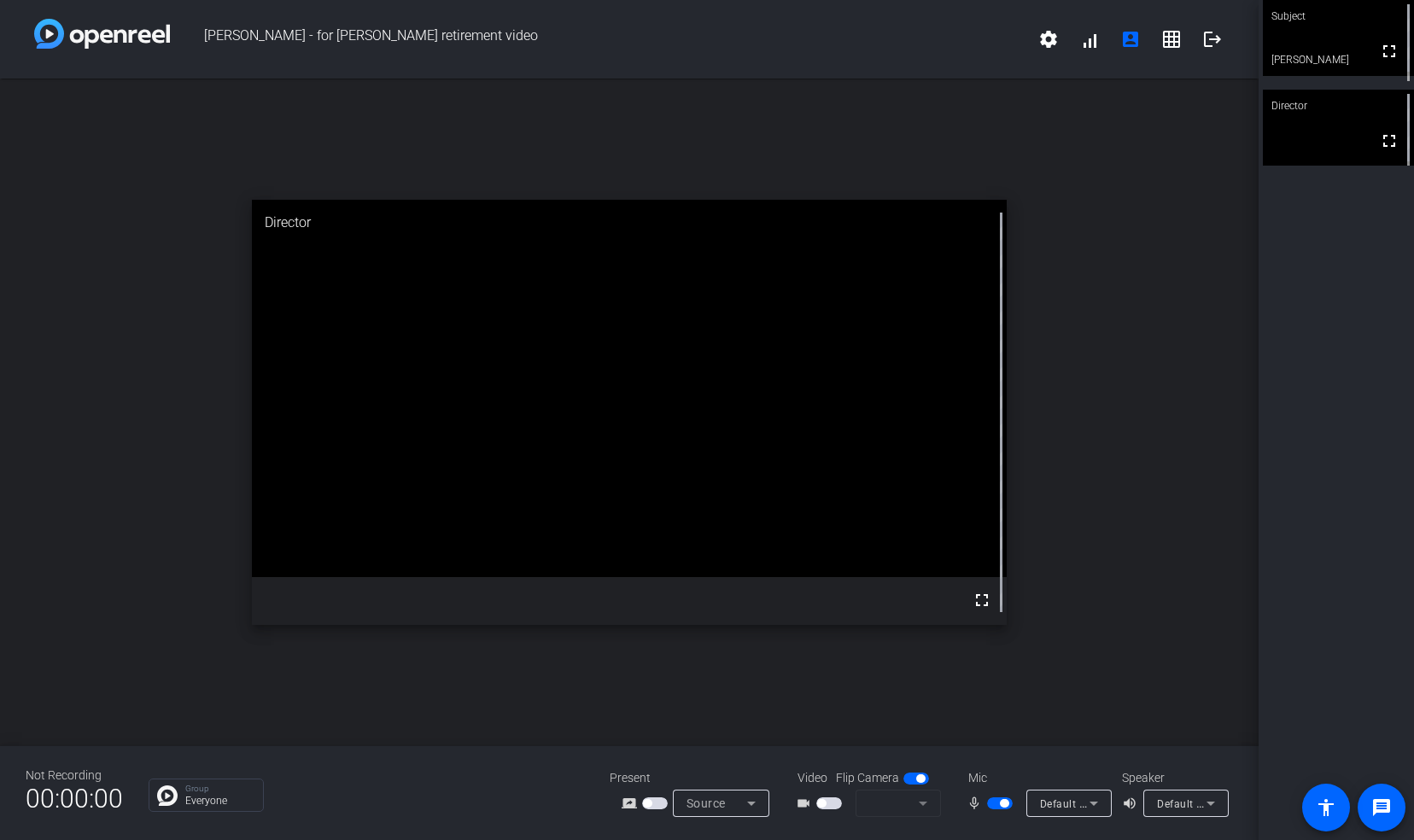
click at [1096, 801] on icon at bounding box center [1094, 804] width 21 height 21
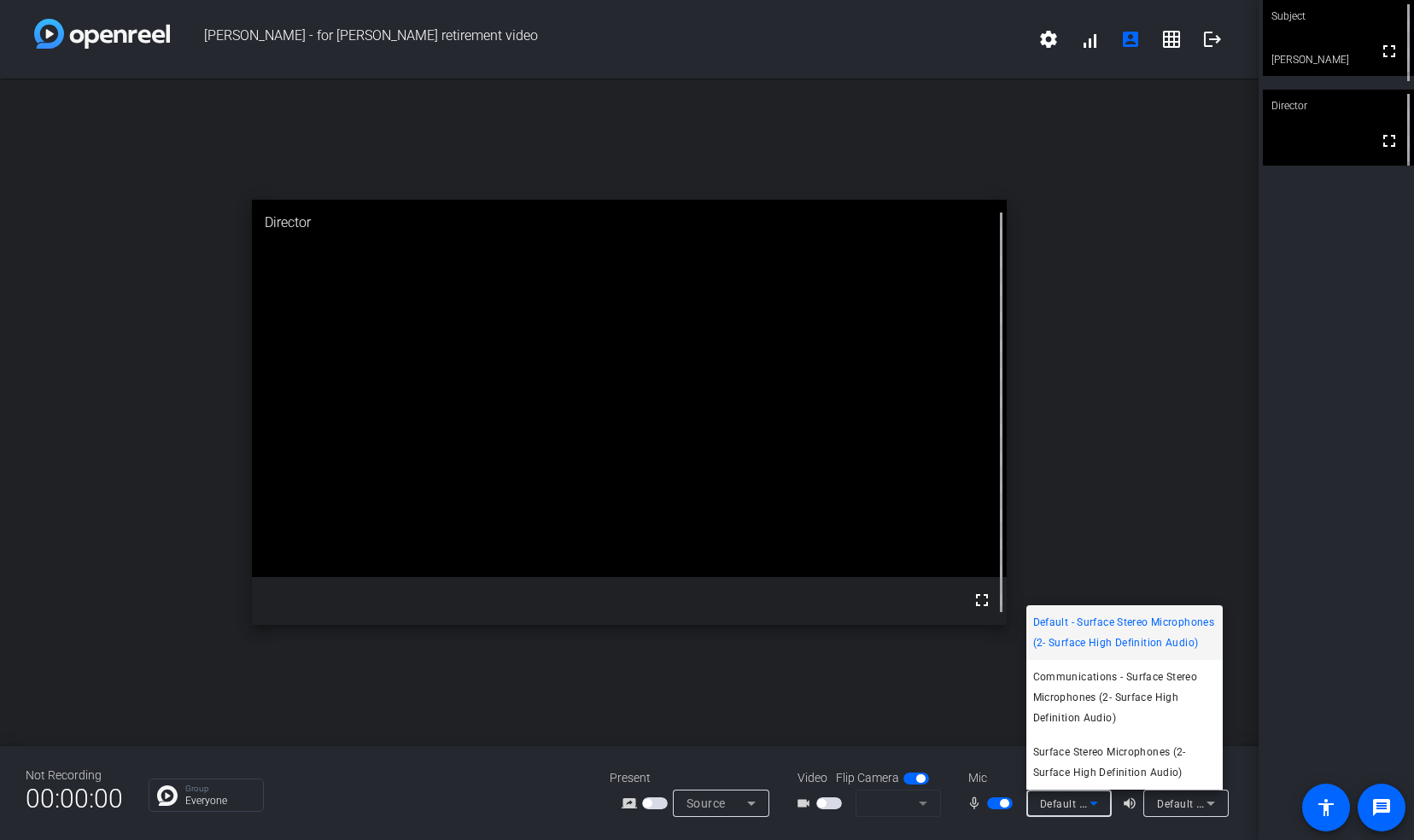
click at [627, 799] on div at bounding box center [707, 420] width 1414 height 840
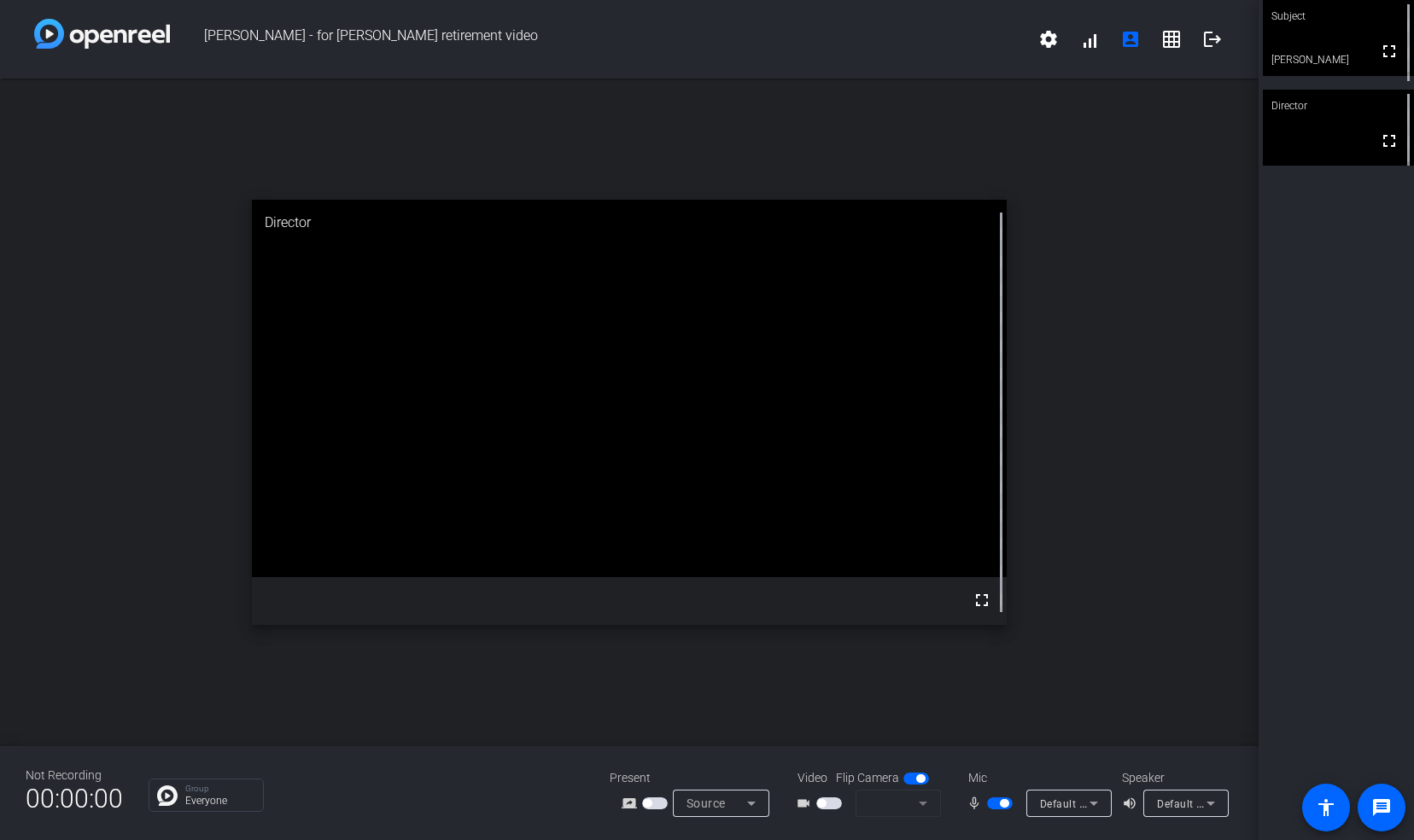
click at [627, 799] on mat-icon "screen_share_outline" at bounding box center [633, 804] width 21 height 21
click at [822, 802] on span "button" at bounding box center [821, 803] width 9 height 9
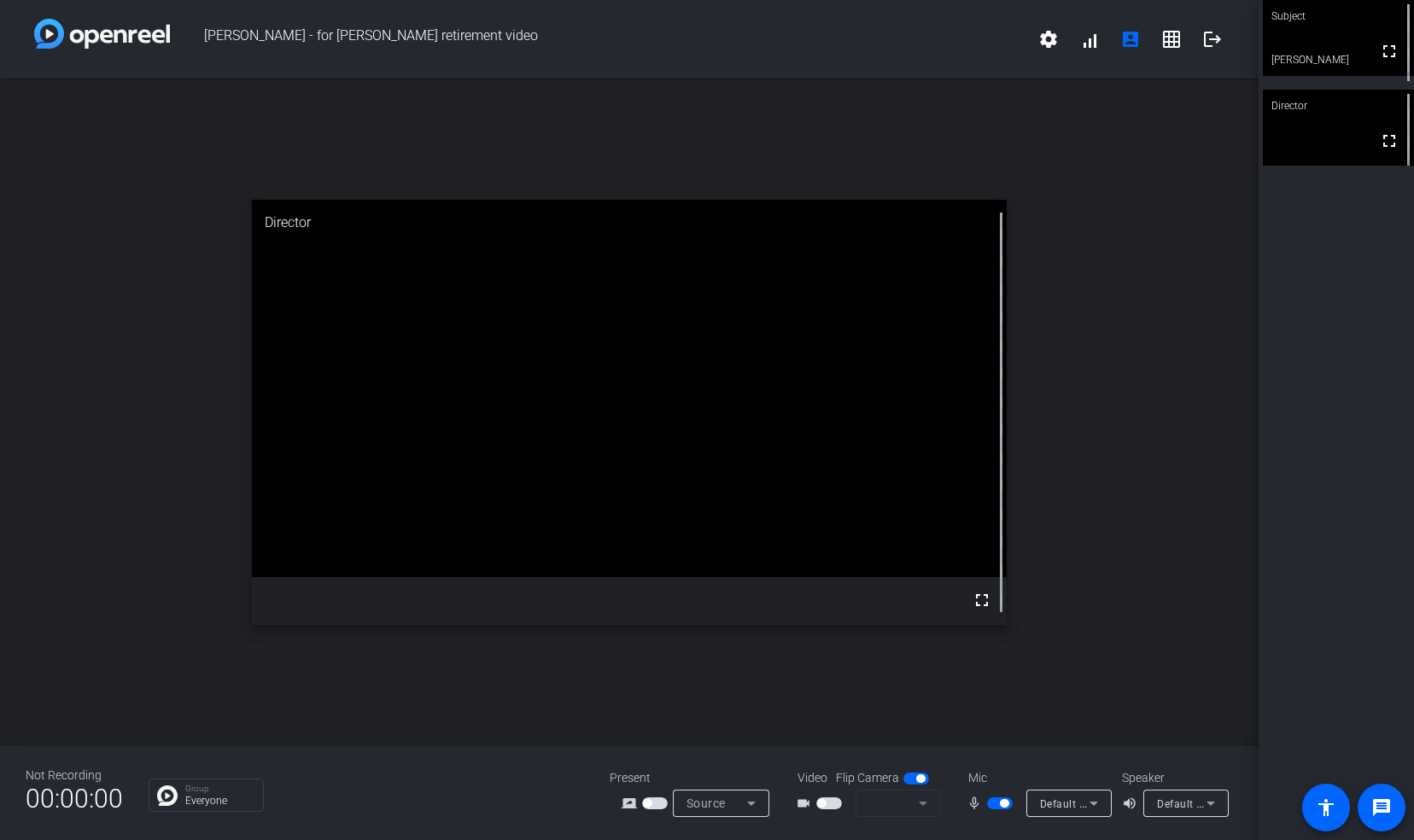
click at [822, 802] on span "button" at bounding box center [821, 803] width 9 height 9
click at [922, 805] on mat-form-field at bounding box center [899, 803] width 85 height 27
click at [921, 800] on mat-form-field at bounding box center [899, 803] width 85 height 27
click at [917, 786] on mat-slide-toggle at bounding box center [918, 778] width 29 height 18
click at [918, 774] on span "button" at bounding box center [916, 778] width 26 height 12
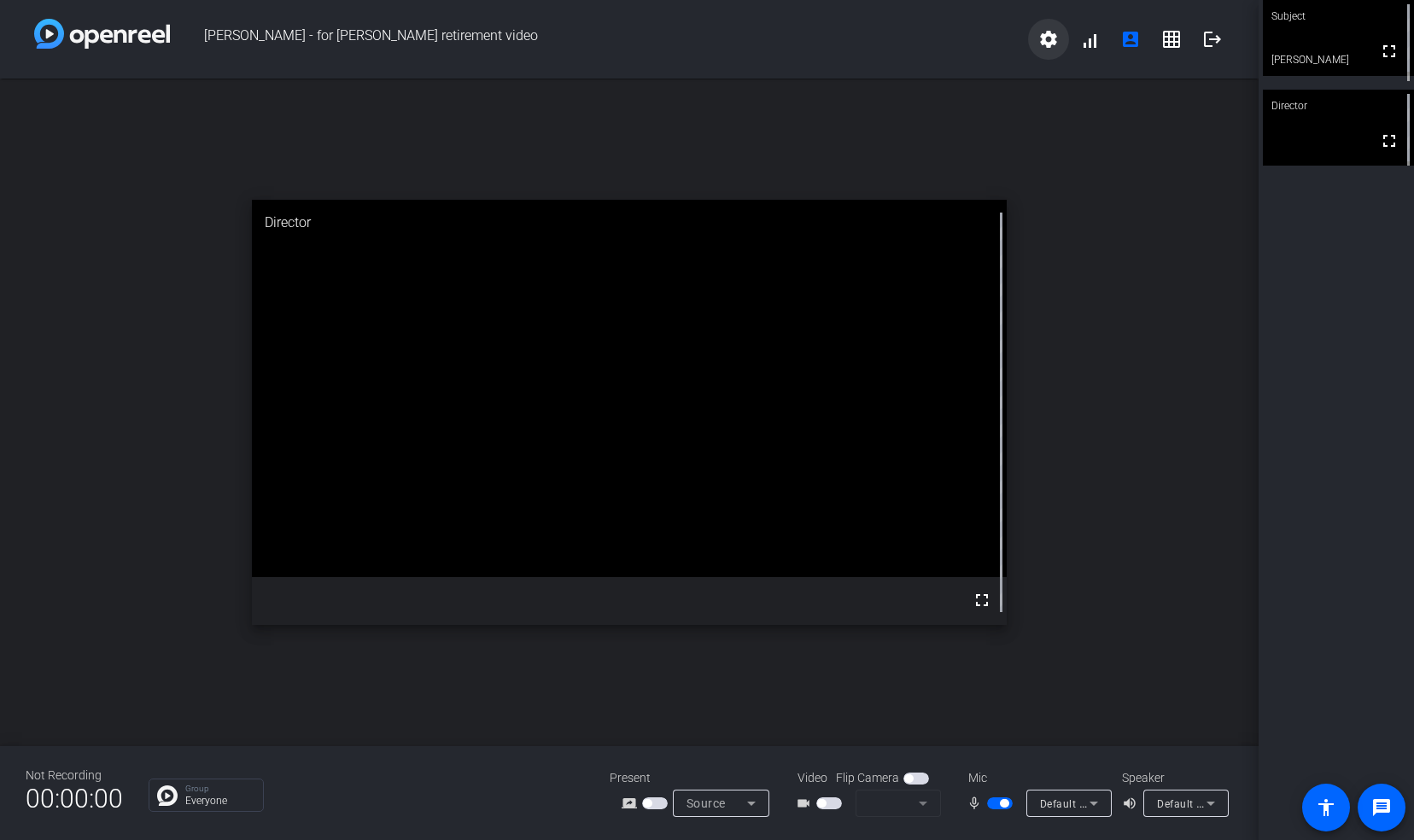
click at [1045, 34] on mat-icon "settings" at bounding box center [1049, 40] width 21 height 21
click at [1078, 76] on span "Purge all data" at bounding box center [1086, 76] width 90 height 21
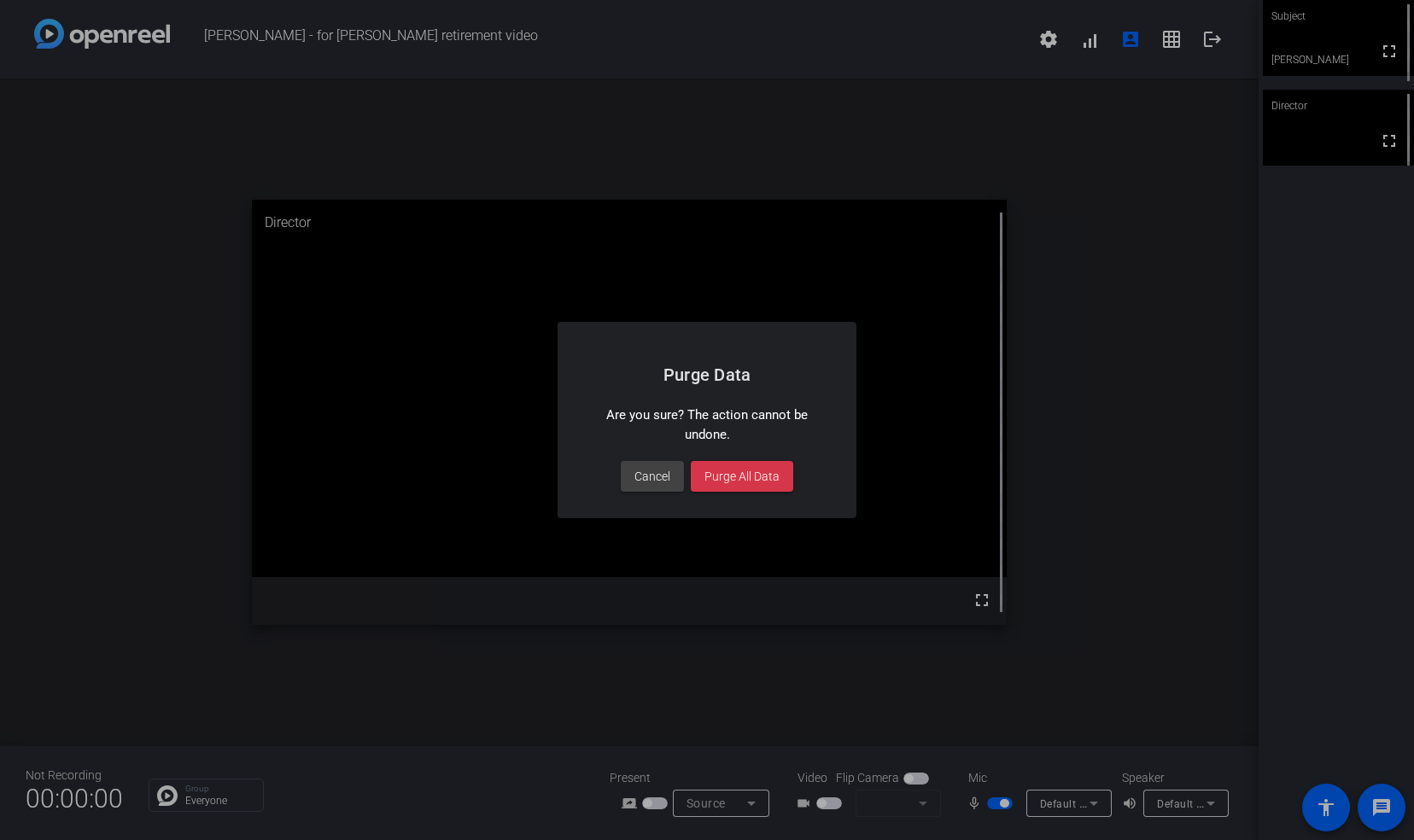
click at [785, 224] on div at bounding box center [707, 420] width 1414 height 840
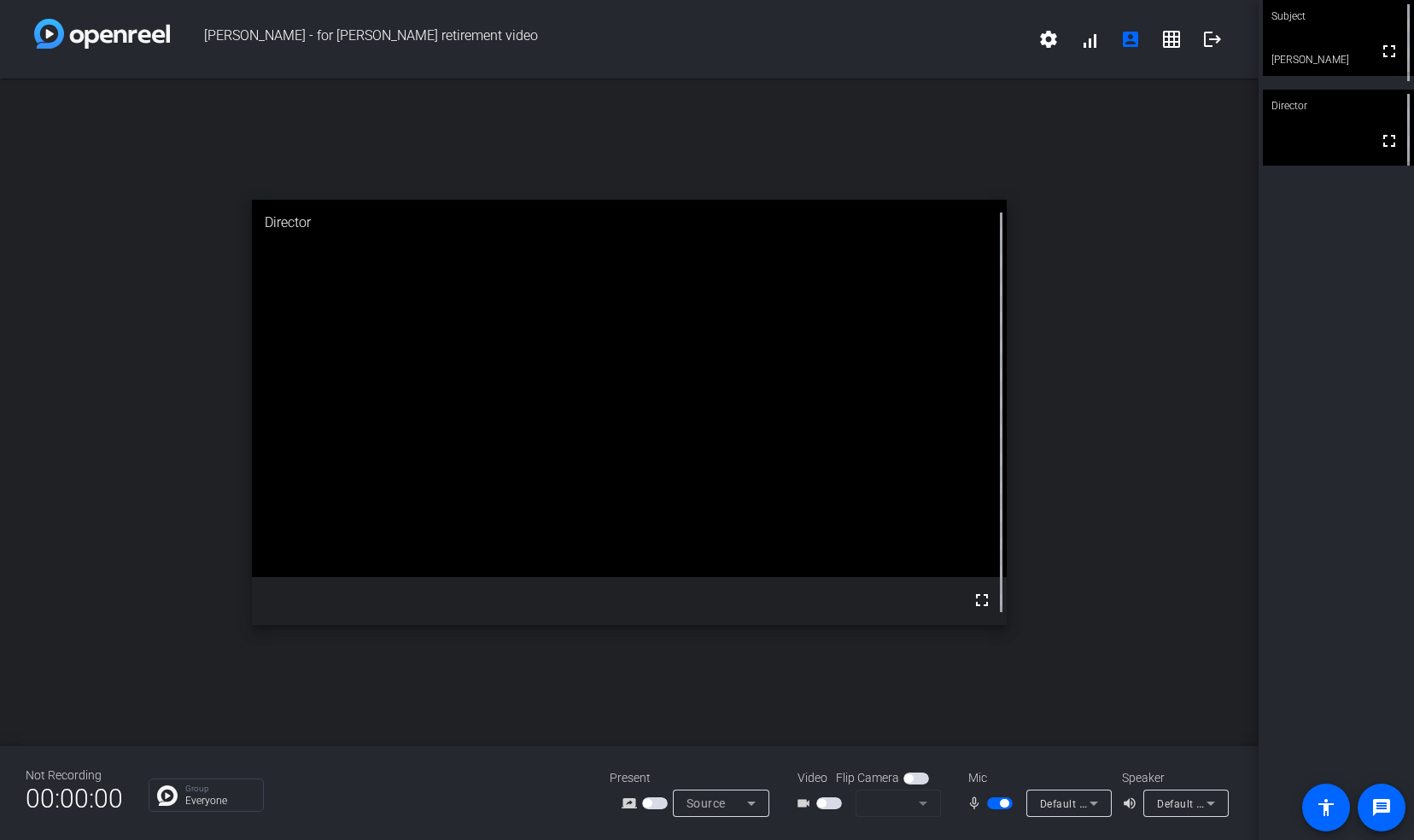
click at [757, 442] on video at bounding box center [629, 388] width 755 height 378
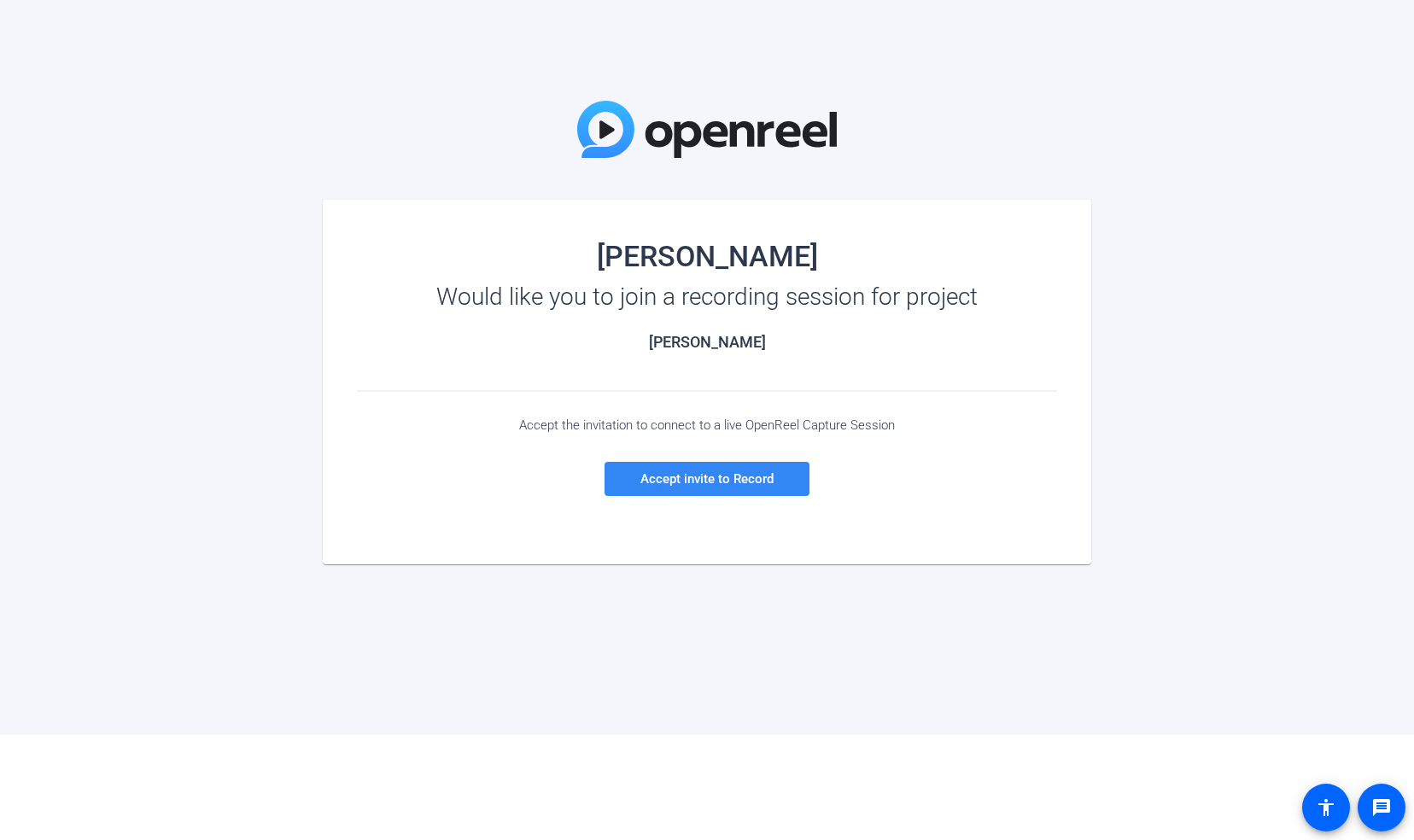
click at [690, 483] on span "Accept invite to Record" at bounding box center [707, 479] width 134 height 15
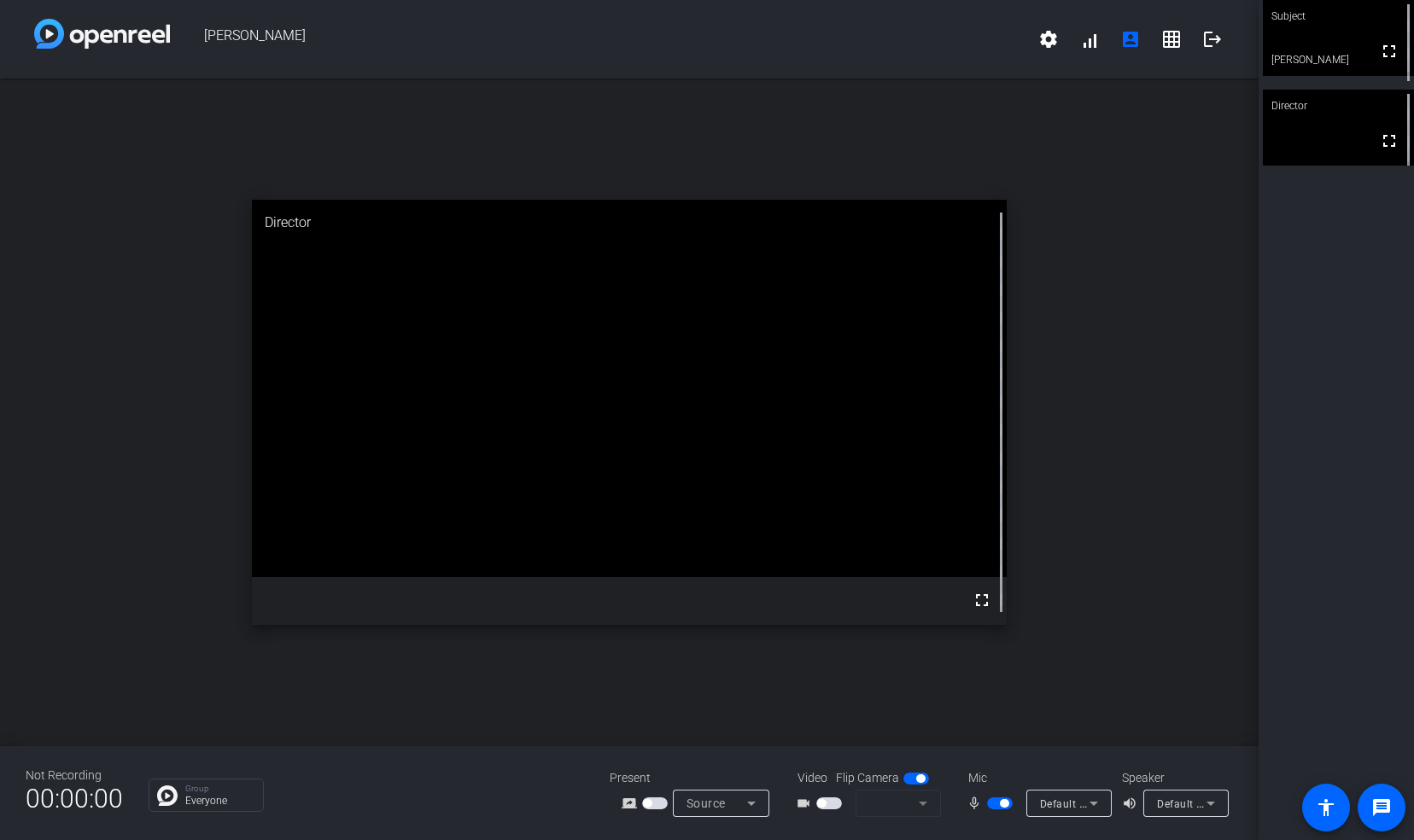
click at [830, 804] on span "button" at bounding box center [829, 803] width 26 height 12
click at [1129, 41] on mat-icon "account_box" at bounding box center [1131, 40] width 21 height 21
click at [1126, 39] on mat-icon "account_box" at bounding box center [1131, 40] width 21 height 21
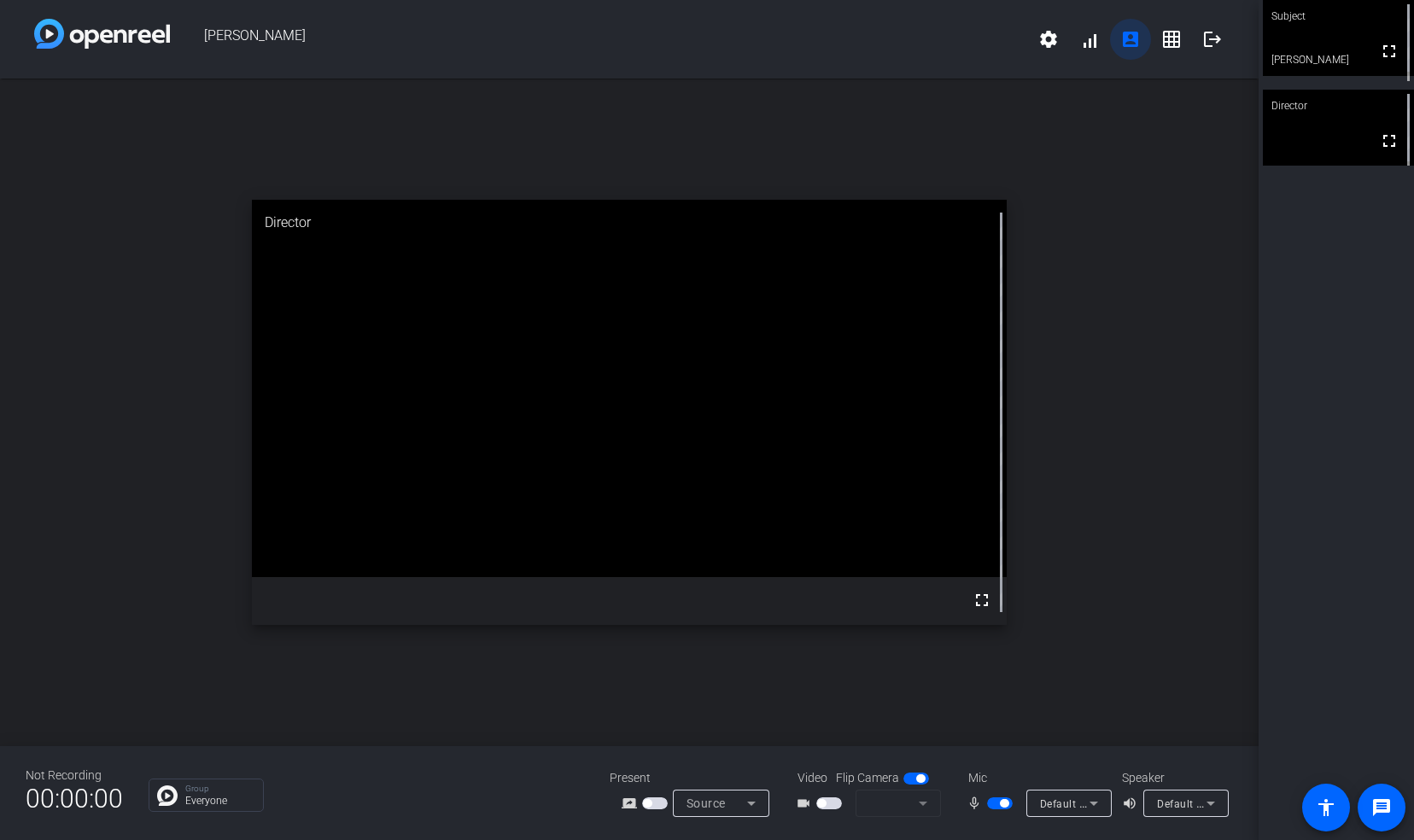
click at [1136, 41] on mat-icon "account_box" at bounding box center [1131, 40] width 21 height 21
click at [1093, 37] on span at bounding box center [1089, 39] width 41 height 41
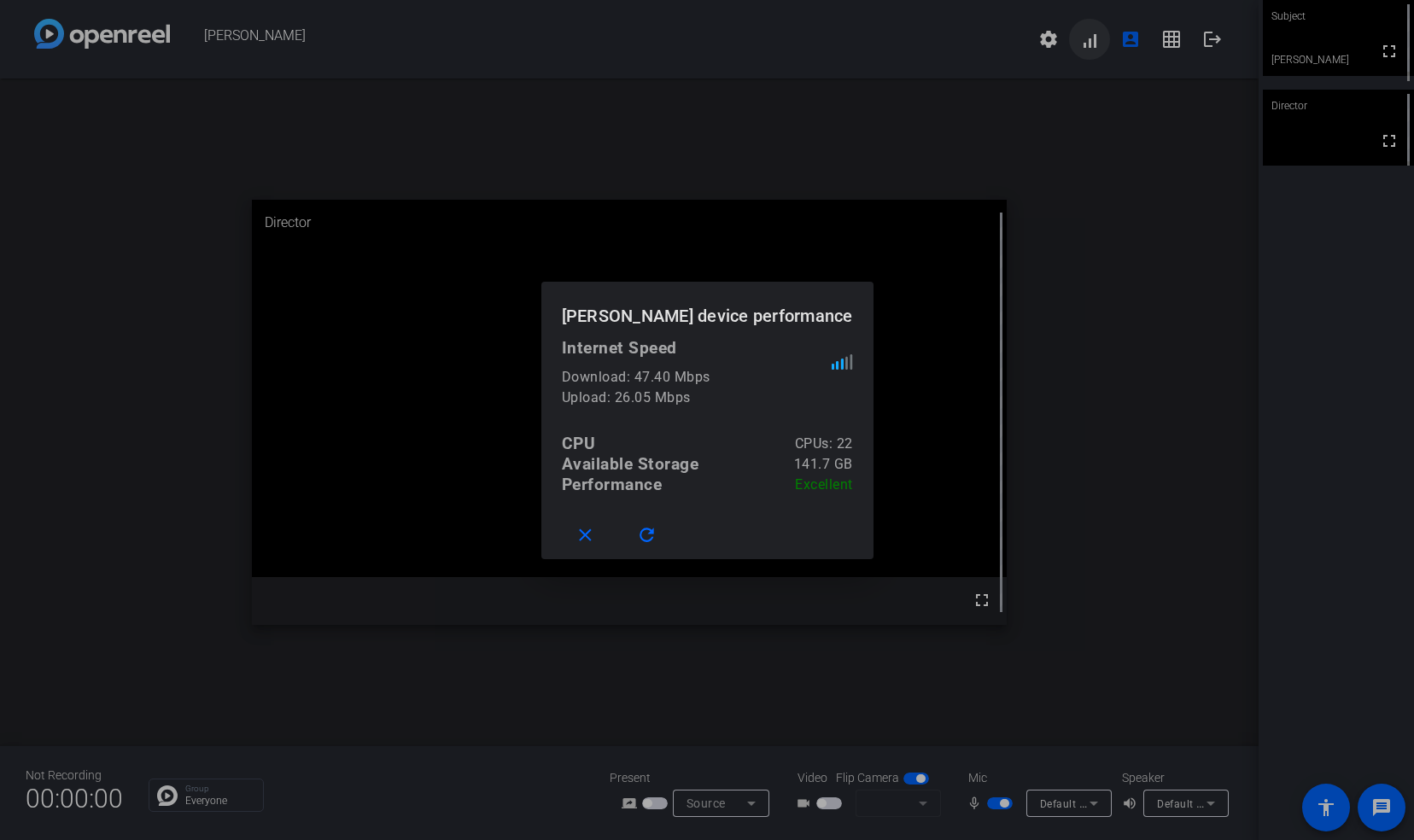
click at [1093, 37] on div at bounding box center [707, 420] width 1414 height 840
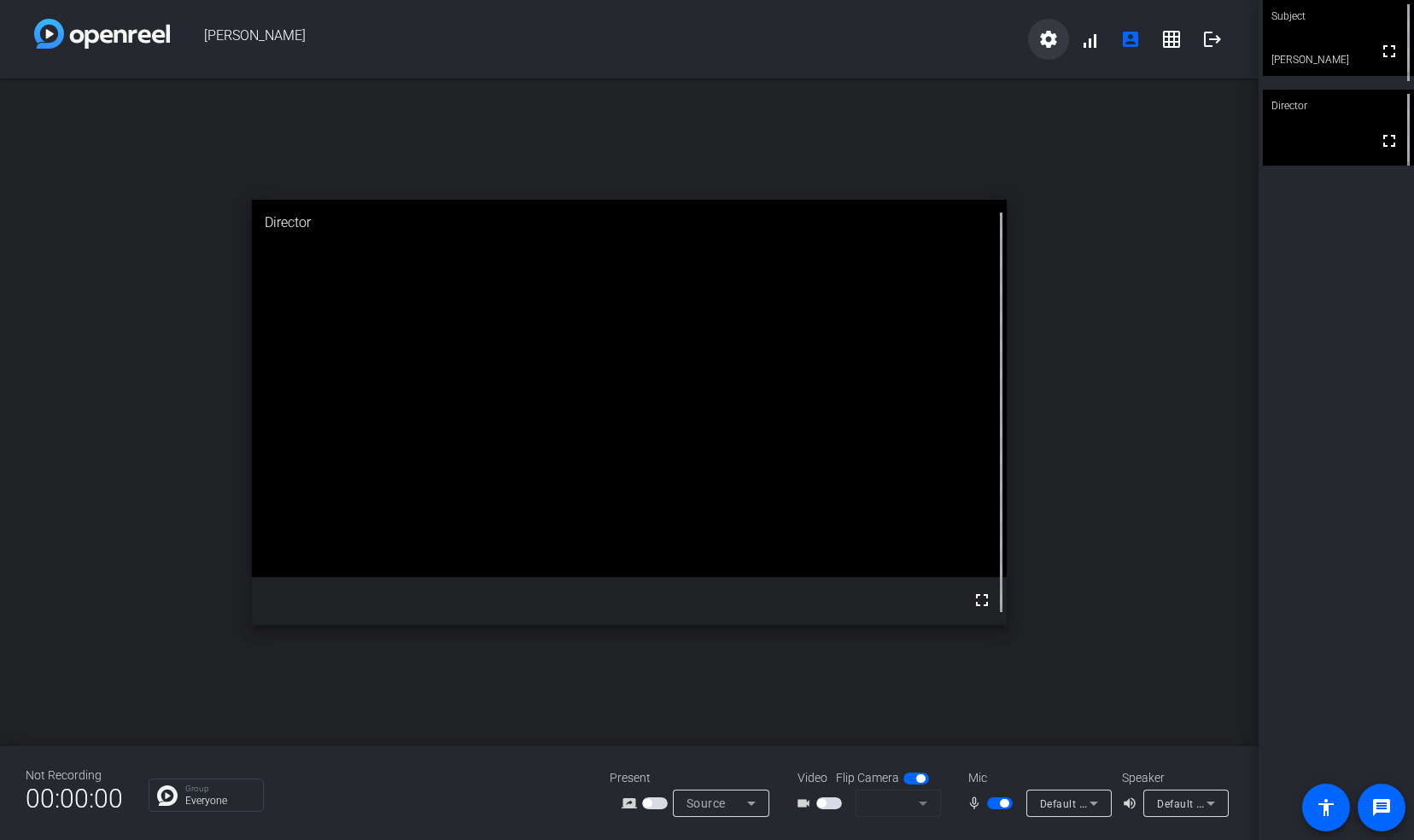
click at [1046, 38] on mat-icon "settings" at bounding box center [1049, 40] width 21 height 21
click at [1070, 71] on span "Purge all data" at bounding box center [1086, 76] width 90 height 21
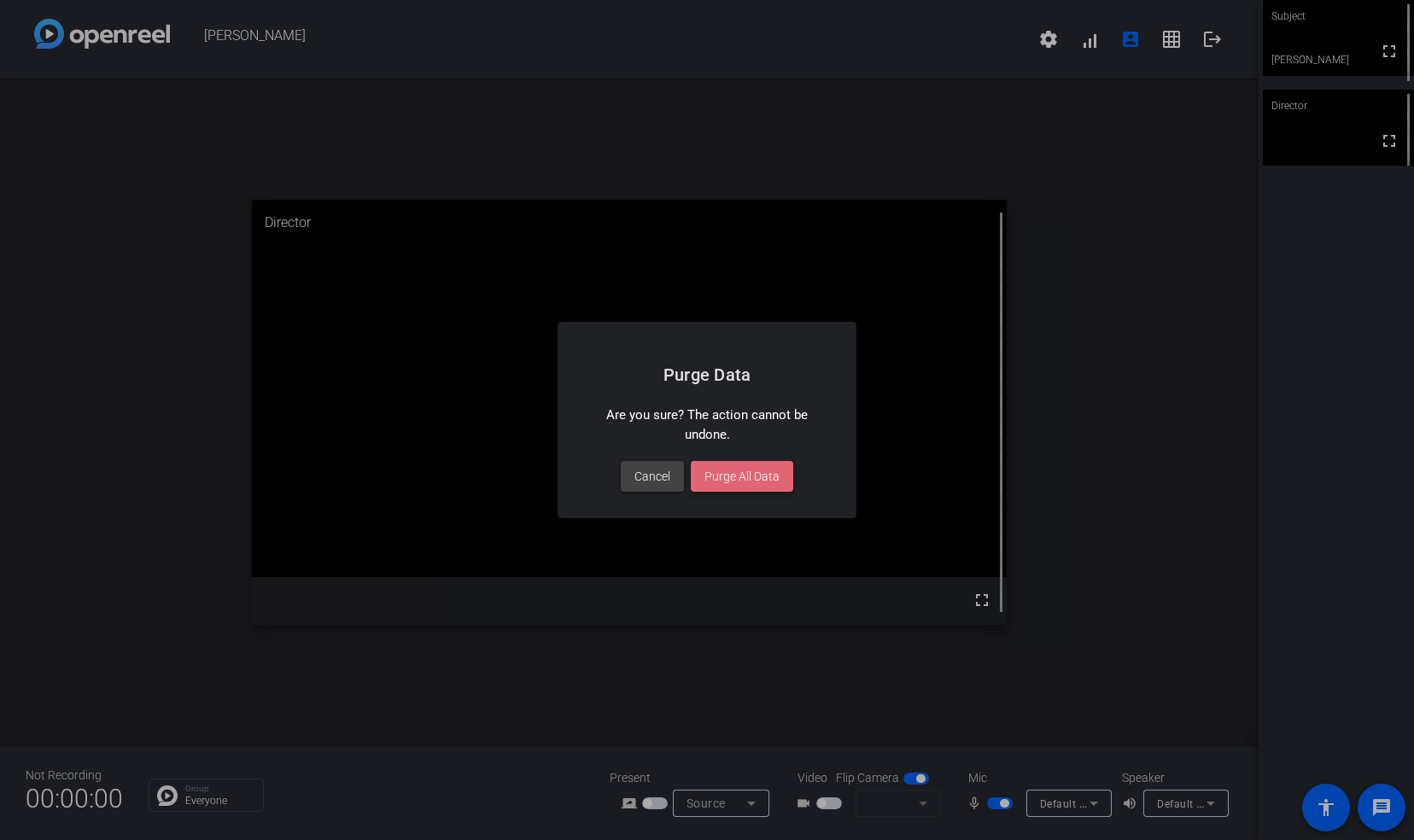
click at [754, 474] on span "Purge All Data" at bounding box center [742, 476] width 75 height 18
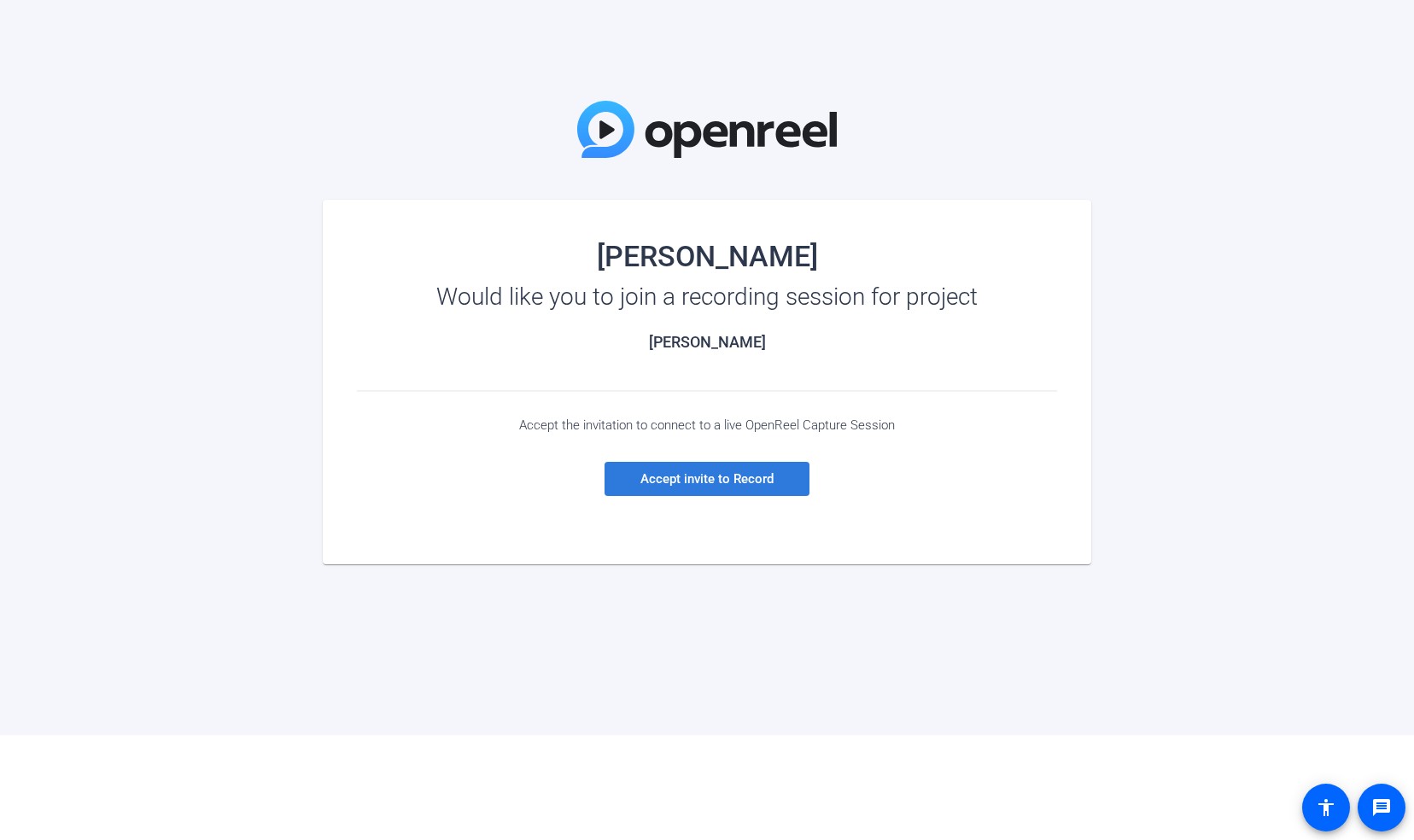
click at [717, 485] on span "Accept invite to Record" at bounding box center [707, 479] width 134 height 15
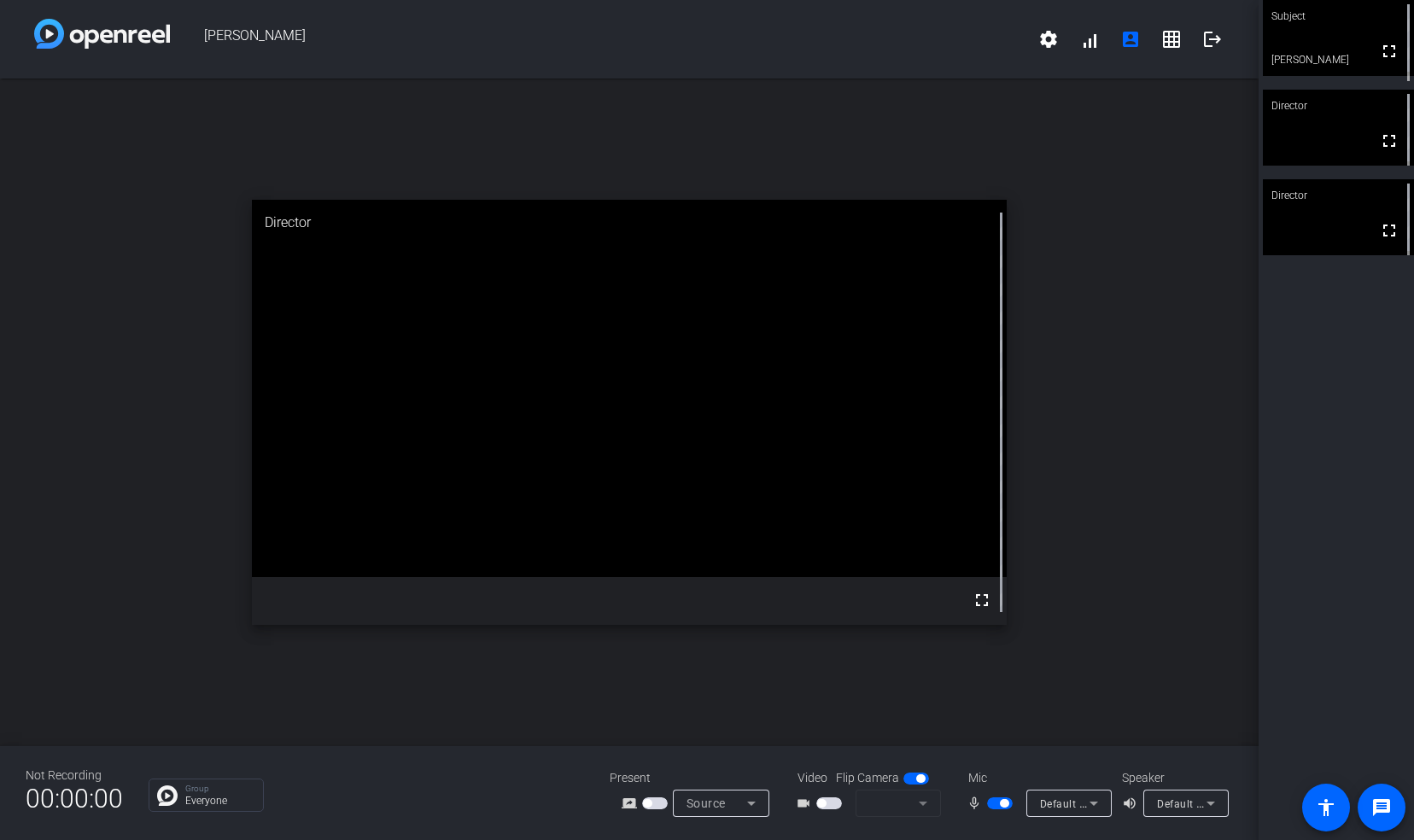
click at [1315, 36] on video at bounding box center [1339, 38] width 152 height 76
click at [1315, 36] on video at bounding box center [1339, 38] width 150 height 75
click at [1314, 60] on video at bounding box center [1339, 38] width 152 height 76
click at [1326, 43] on video at bounding box center [1339, 38] width 150 height 75
click at [1326, 536] on div "Subject fullscreen [PERSON_NAME] Director fullscreen Director fullscreen" at bounding box center [1336, 420] width 155 height 840
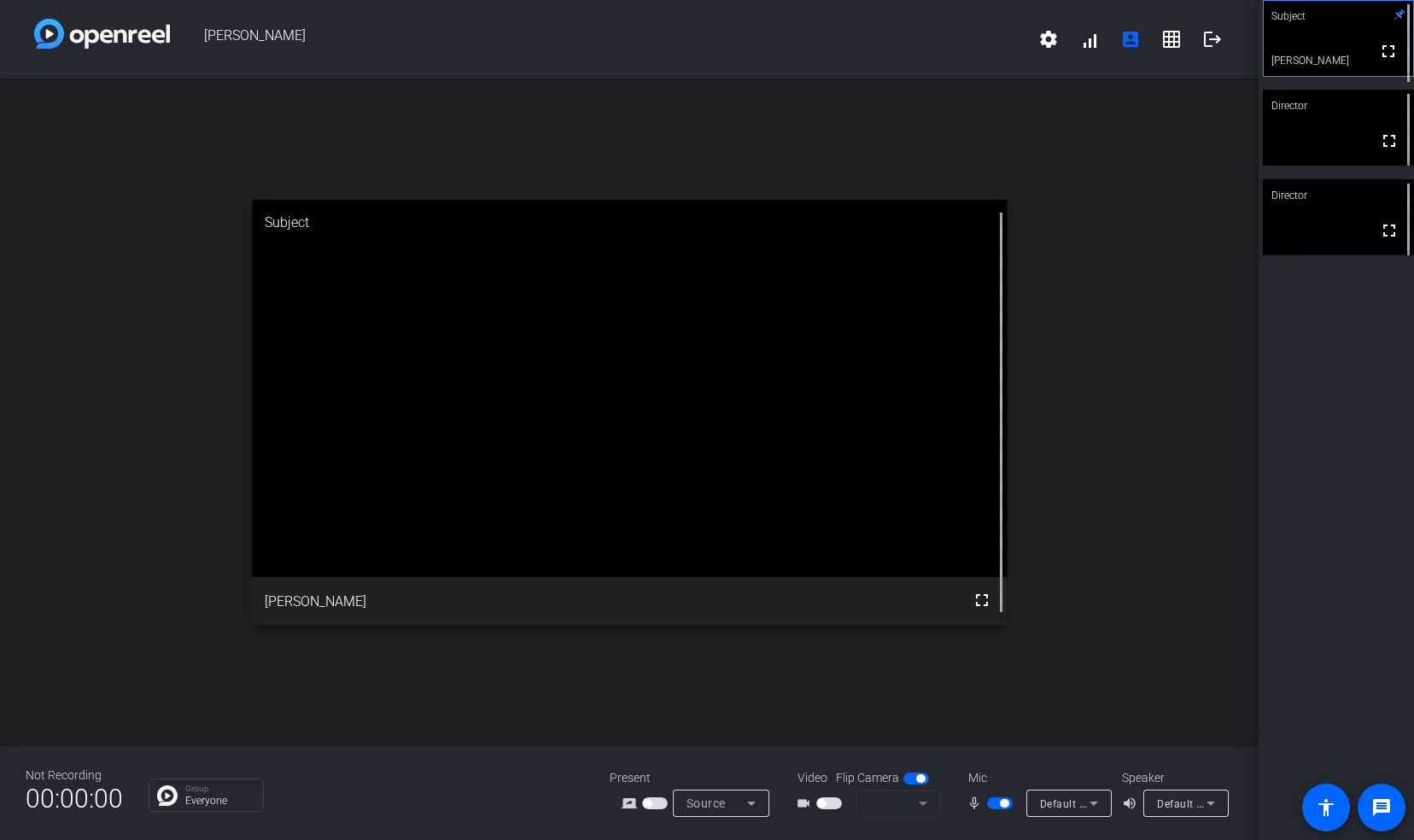
click at [1122, 453] on div "open_in_new Subject fullscreen [PERSON_NAME]" at bounding box center [629, 412] width 1259 height 668
click at [1326, 156] on video at bounding box center [1339, 128] width 152 height 76
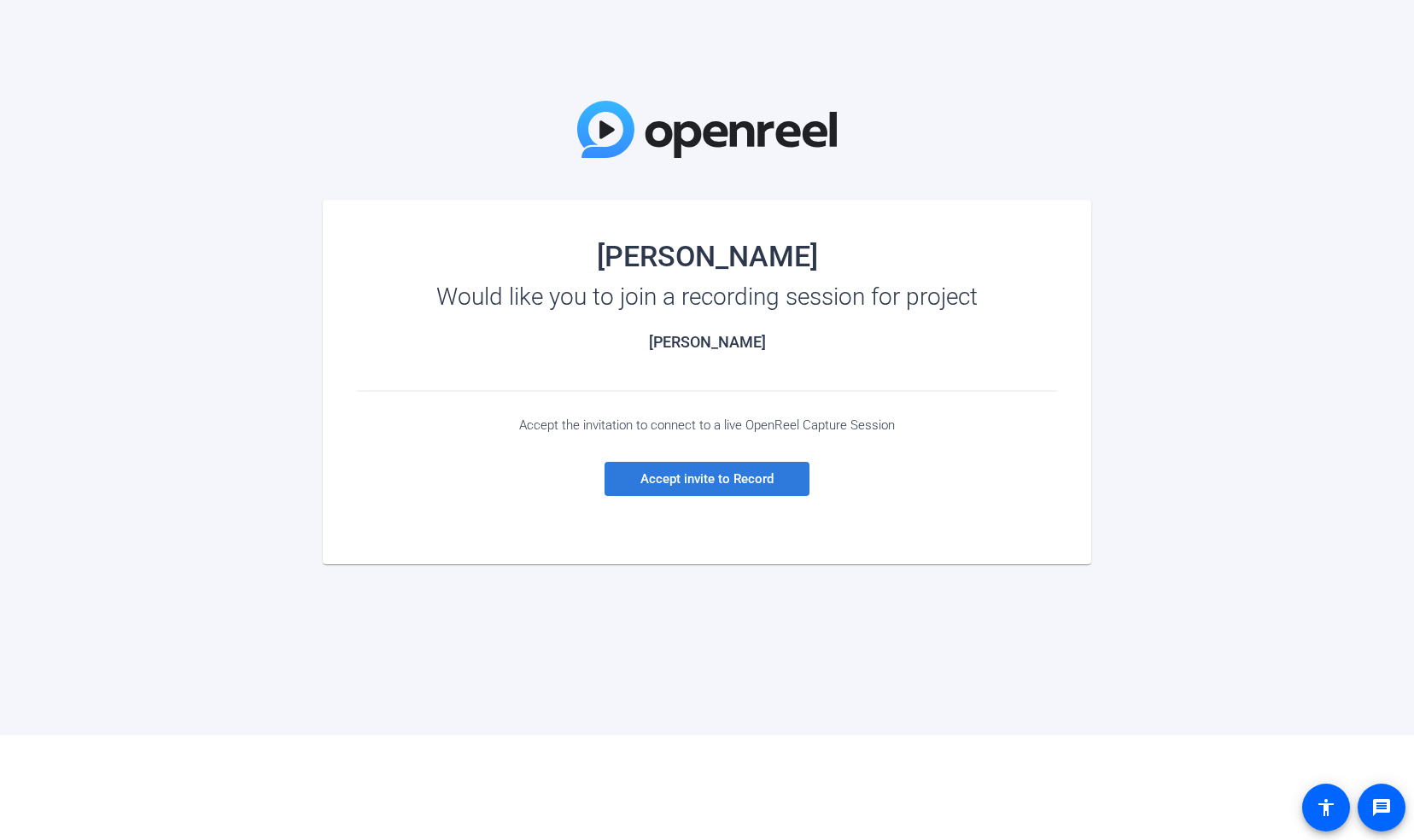
click at [718, 477] on span "Accept invite to Record" at bounding box center [707, 479] width 134 height 15
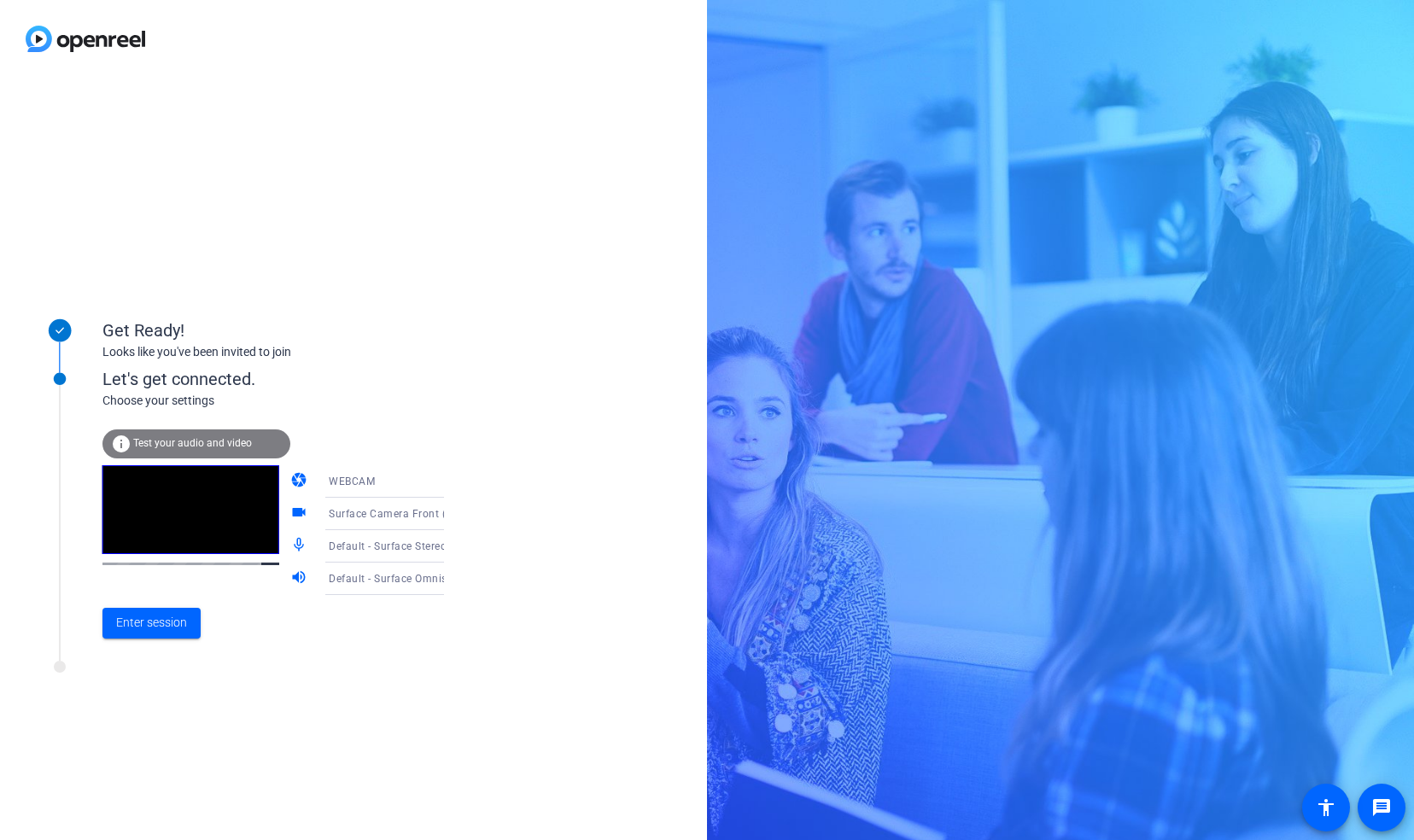
click at [451, 478] on icon at bounding box center [461, 482] width 21 height 21
click at [377, 508] on mat-option "WEBCAM" at bounding box center [371, 515] width 146 height 34
click at [451, 510] on icon at bounding box center [461, 514] width 21 height 21
click at [400, 549] on span "Surface Camera Front (045e:0c85)" at bounding box center [371, 557] width 133 height 41
click at [161, 625] on span "Enter session" at bounding box center [152, 622] width 71 height 18
